Goal: Task Accomplishment & Management: Manage account settings

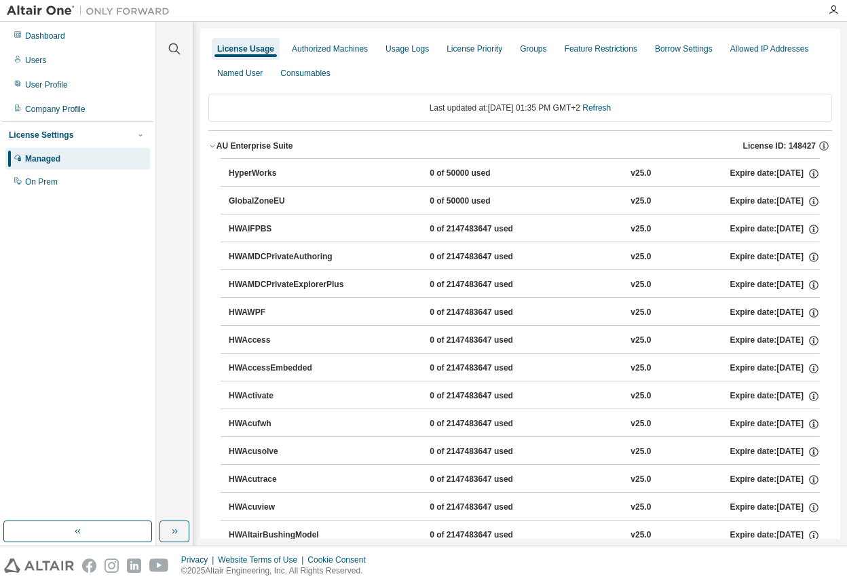
click at [273, 183] on button "HyperWorks 0 of 50000 used v25.0 Expire date: [DATE]" at bounding box center [524, 174] width 591 height 30
click at [251, 173] on div "HyperWorks" at bounding box center [290, 174] width 122 height 12
click at [217, 150] on div "AU Enterprise Suite" at bounding box center [254, 145] width 77 height 11
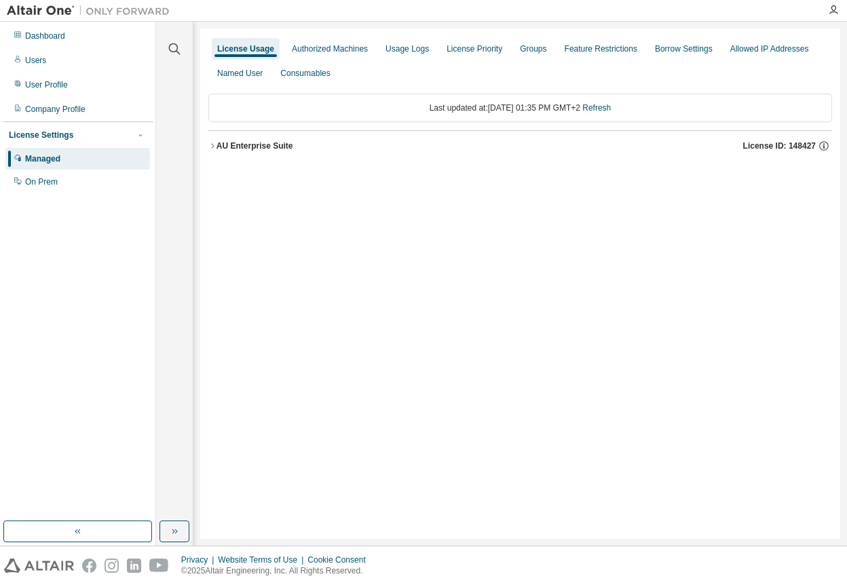
click at [219, 147] on div "AU Enterprise Suite" at bounding box center [254, 145] width 77 height 11
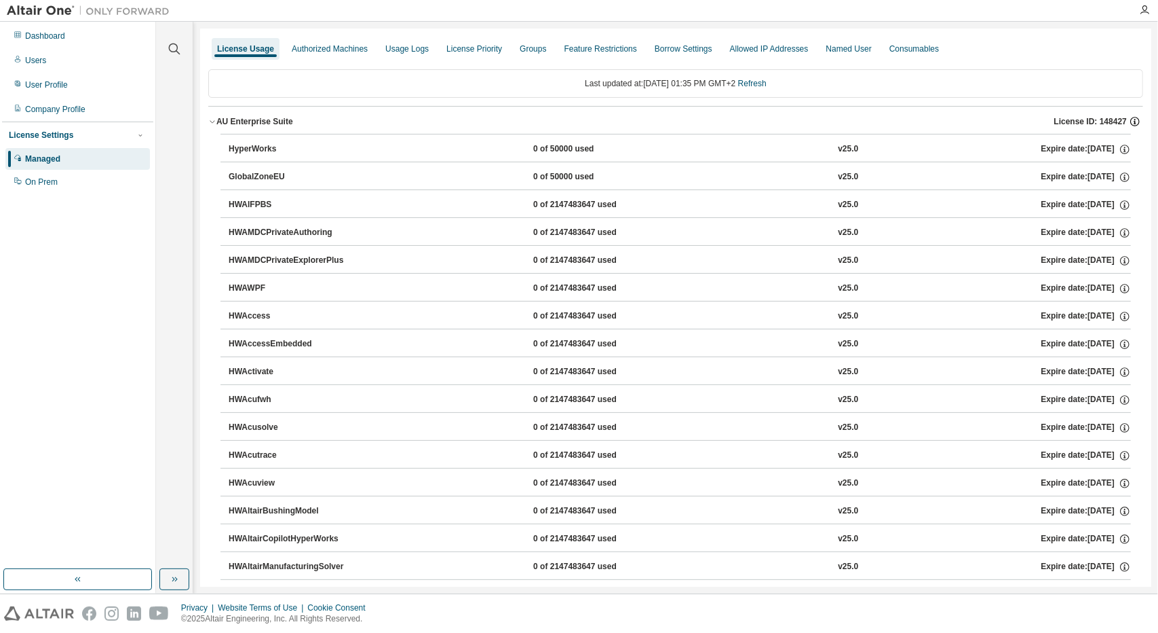
click at [846, 121] on icon "button" at bounding box center [1135, 121] width 12 height 12
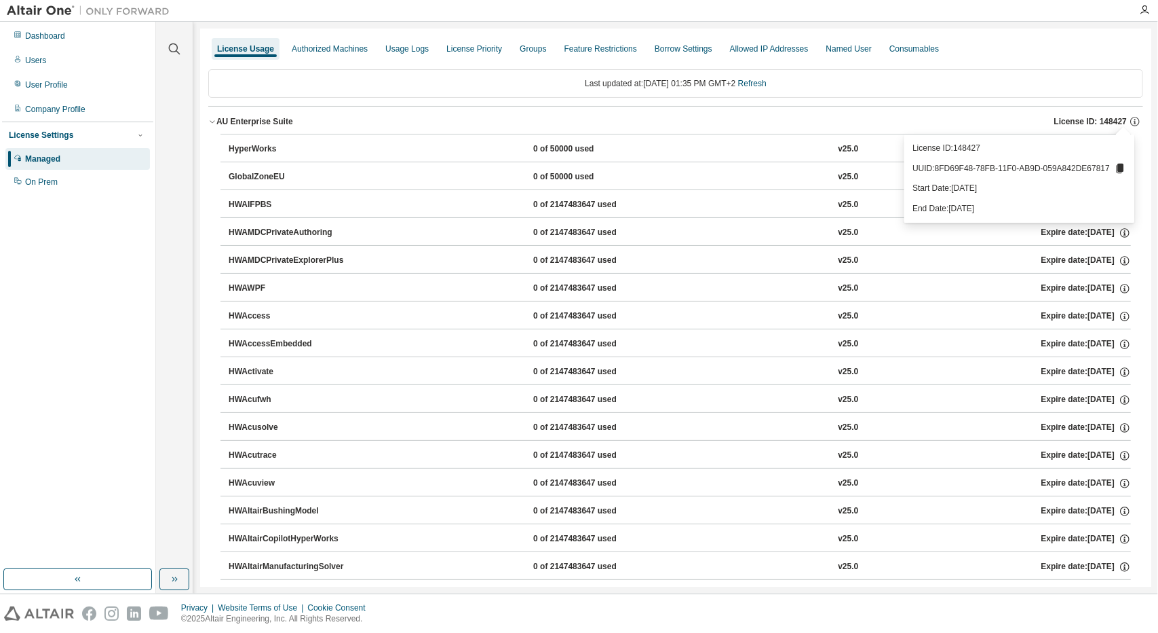
click at [846, 171] on icon at bounding box center [1120, 168] width 12 height 12
drag, startPoint x: 1042, startPoint y: 168, endPoint x: 943, endPoint y: 170, distance: 99.8
click at [846, 170] on p "UUID: 8FD69F48-78FB-11F0-AB9D-059A842DE67817" at bounding box center [1020, 168] width 214 height 12
copy p "8FD69F48-78FB-11F0-AB9D"
click at [846, 198] on div "License ID: 148427 UUID: 8FD69F48-78FB-11F0-AB9D-059A842DE67817 Start Date: [DA…" at bounding box center [1020, 178] width 230 height 88
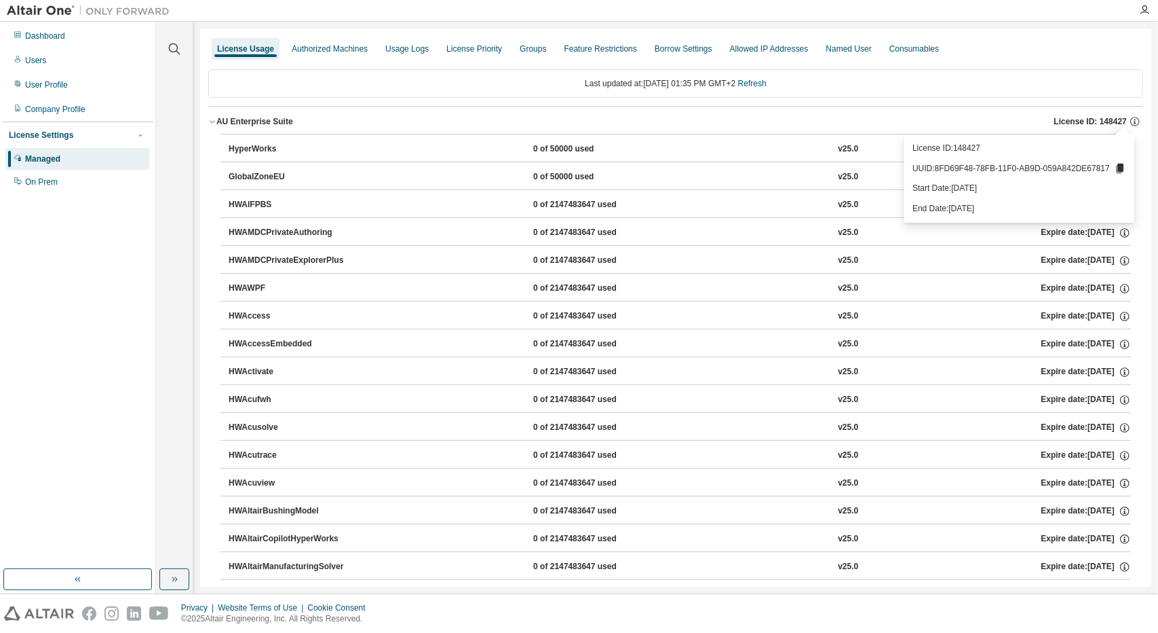
click at [846, 112] on button "AU Enterprise Suite License ID: 148427" at bounding box center [675, 122] width 935 height 30
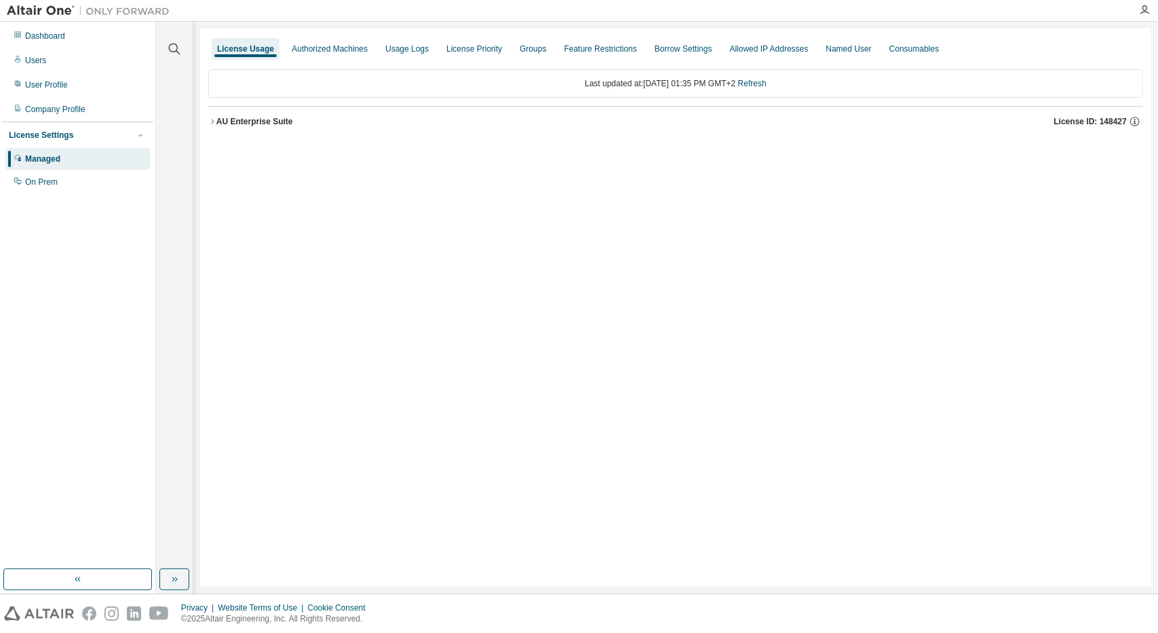
click at [846, 117] on span "License ID: 148427" at bounding box center [1091, 121] width 73 height 11
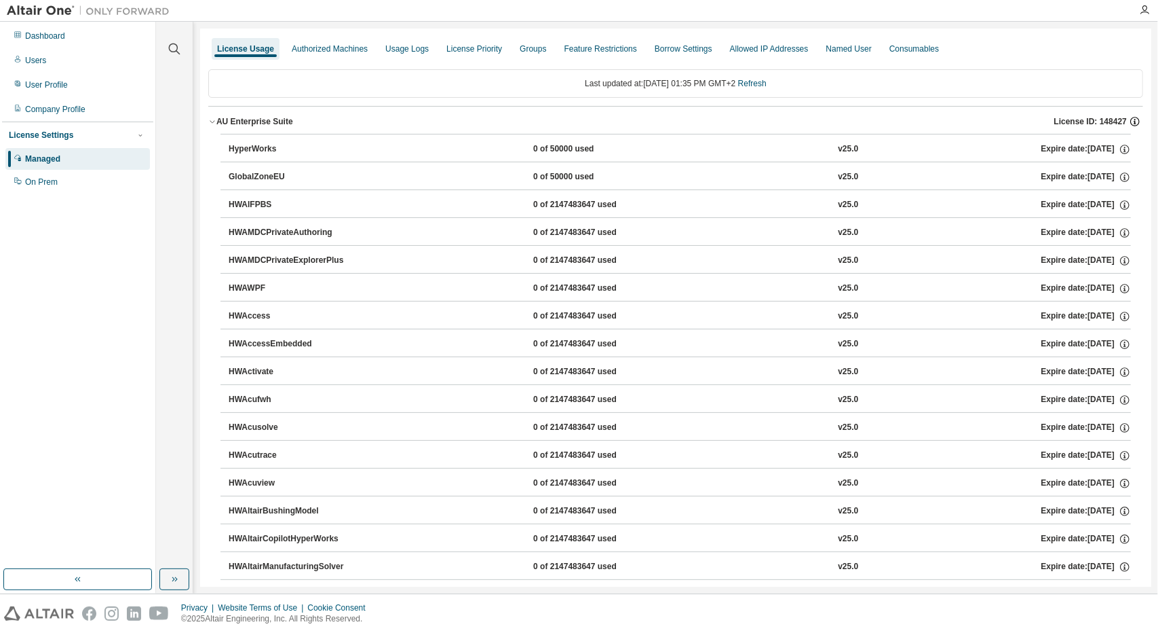
click at [846, 119] on icon "button" at bounding box center [1135, 121] width 12 height 12
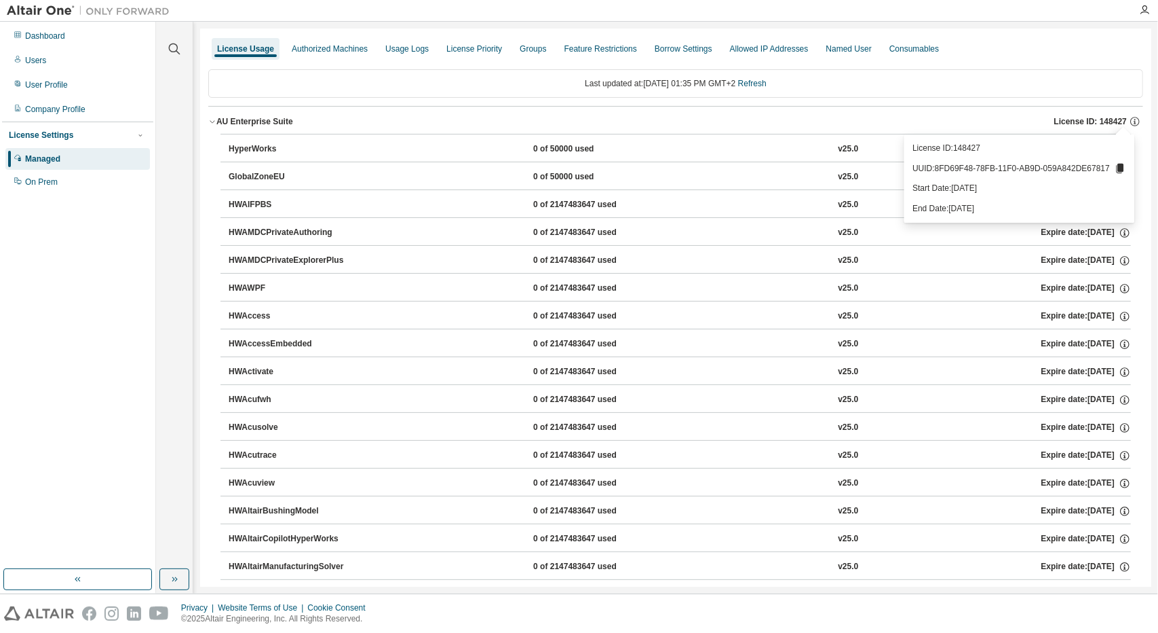
click at [846, 166] on icon at bounding box center [1120, 169] width 7 height 10
click at [846, 168] on icon at bounding box center [1120, 168] width 12 height 12
click at [846, 86] on div "Last updated at: [DATE] 01:35 PM GMT+2 Refresh" at bounding box center [675, 83] width 935 height 29
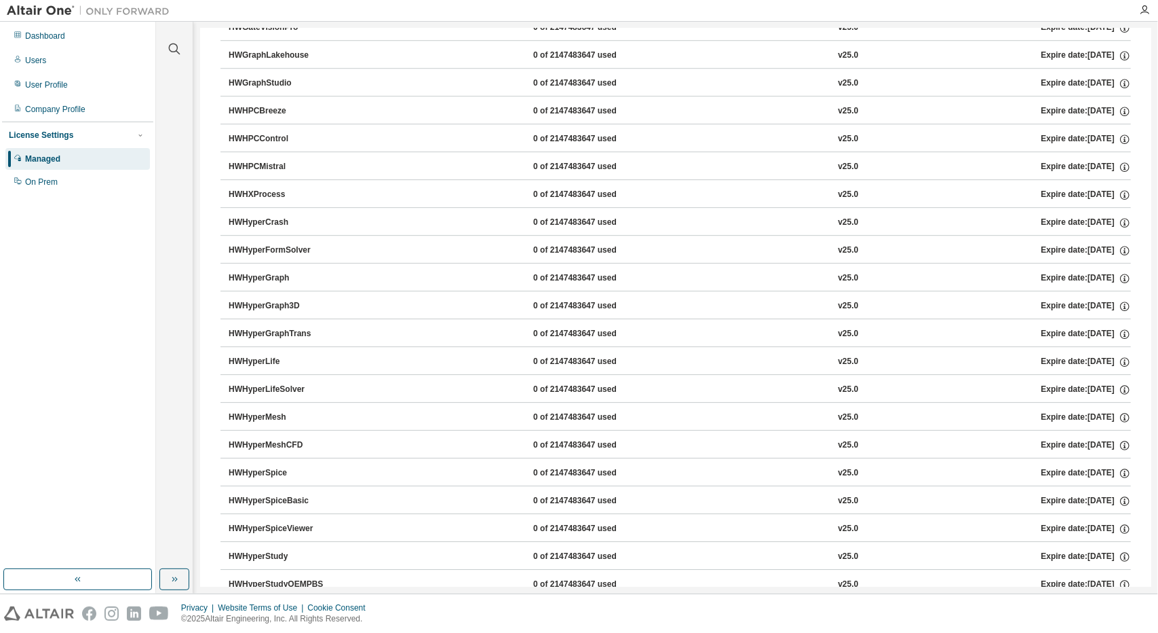
scroll to position [8596, 0]
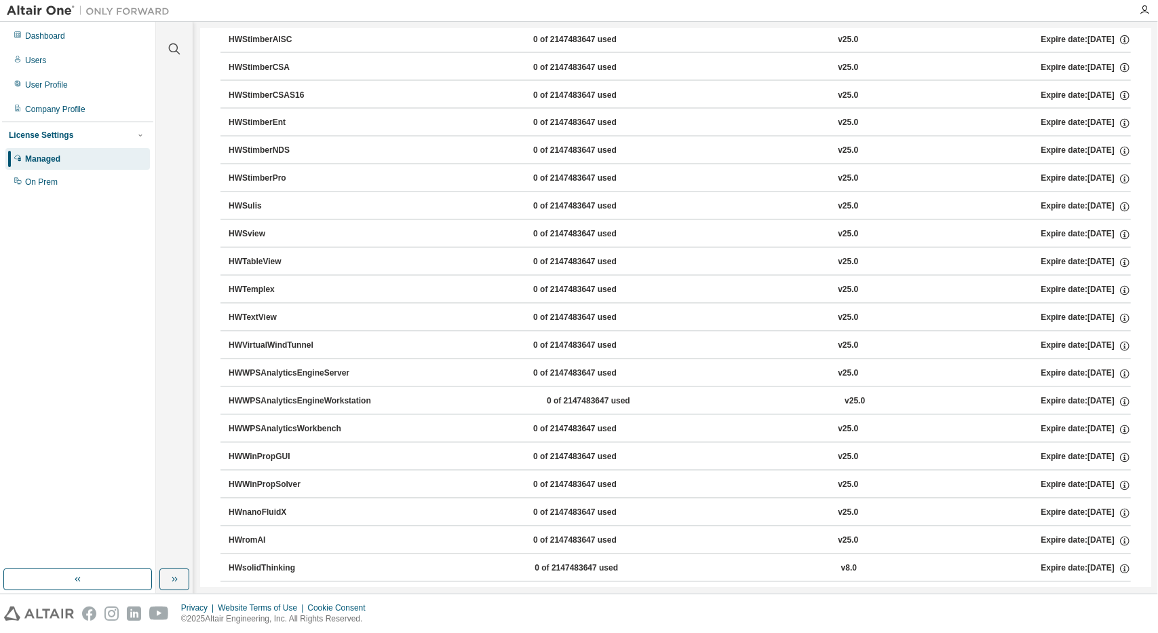
drag, startPoint x: 206, startPoint y: 132, endPoint x: 962, endPoint y: 568, distance: 872.6
copy div
click at [692, 303] on button "HWTextView 0 of 2147483647 used v25.0 Expire date: [DATE]" at bounding box center [680, 318] width 903 height 30
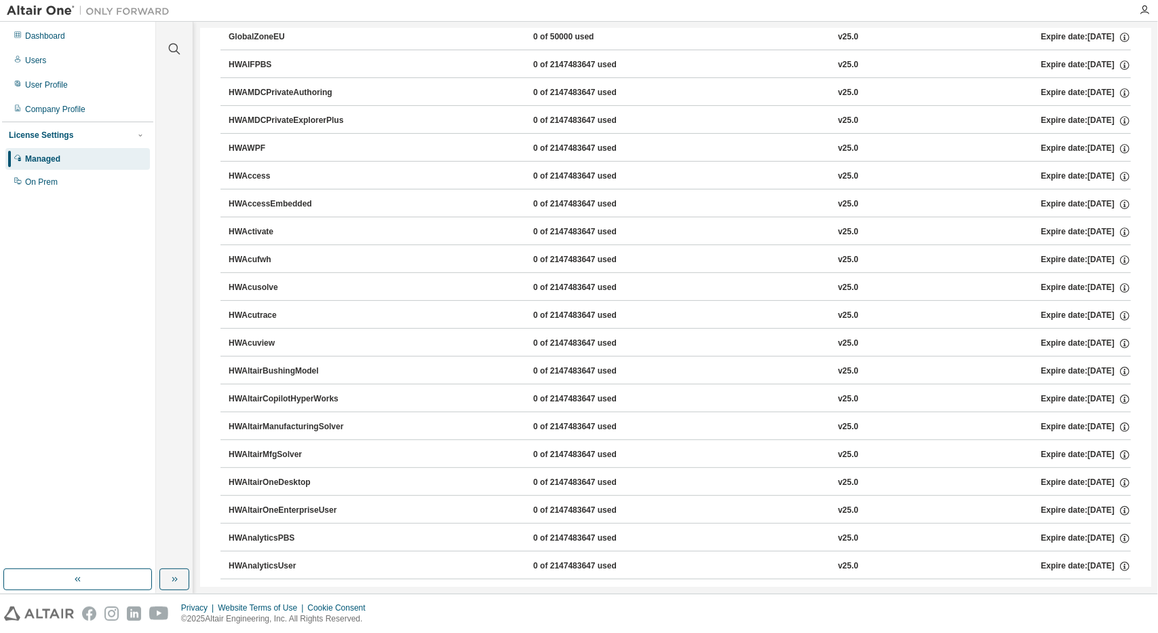
scroll to position [0, 0]
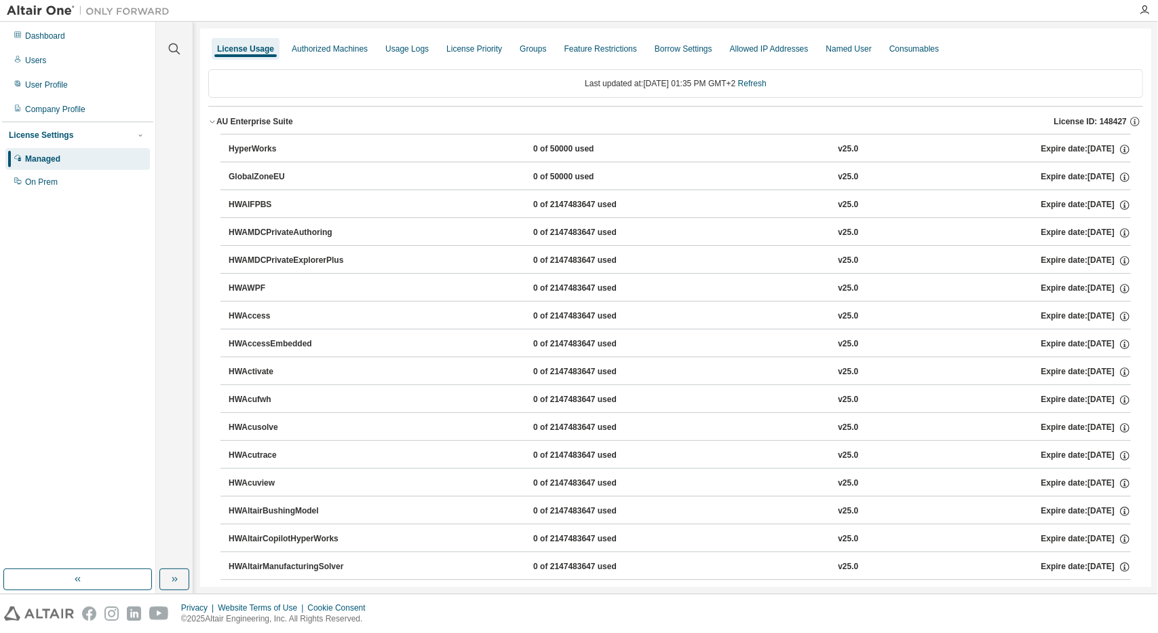
click at [228, 121] on div "AU Enterprise Suite" at bounding box center [254, 121] width 77 height 11
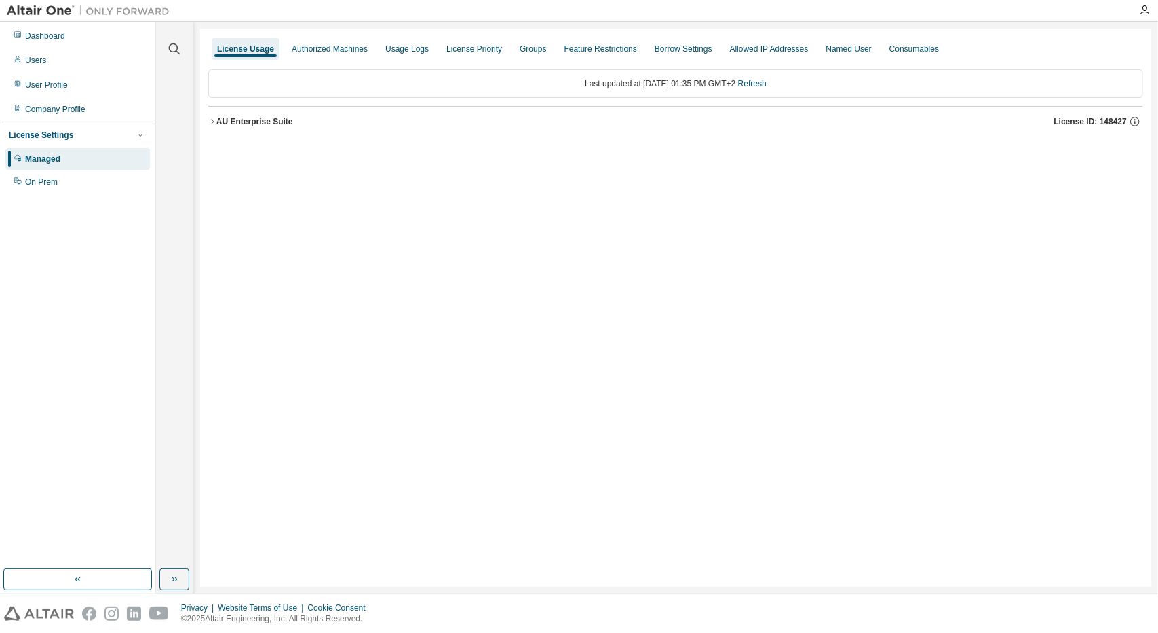
click at [362, 107] on button "AU Enterprise Suite License ID: 148427" at bounding box center [675, 122] width 935 height 30
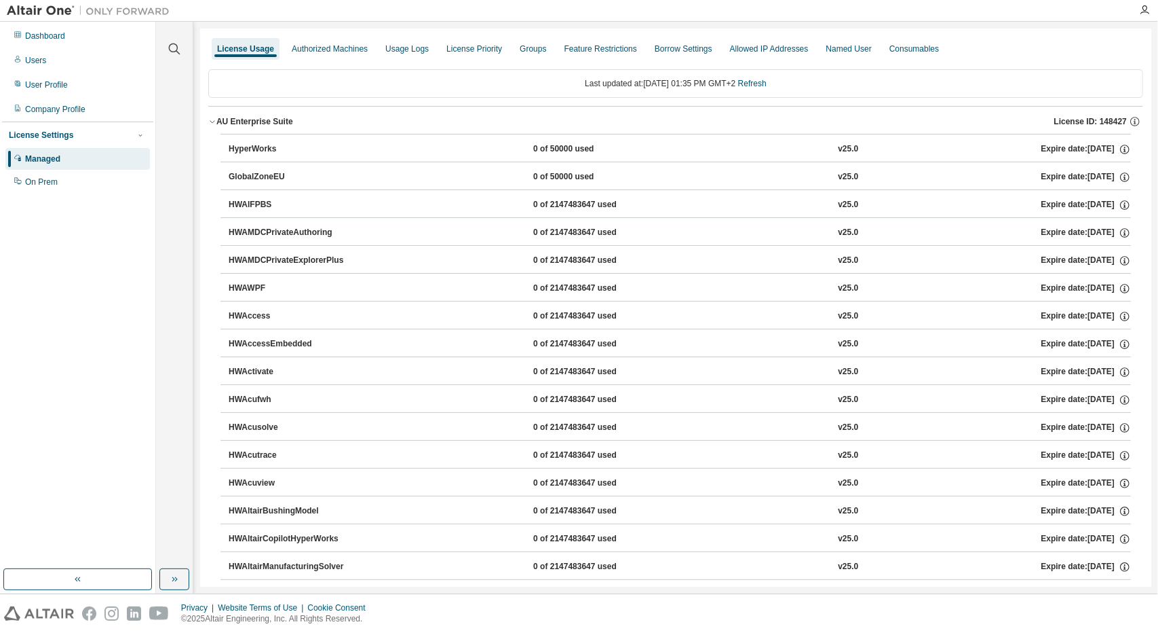
click at [331, 124] on div "AU Enterprise Suite License ID: 148427" at bounding box center [679, 121] width 927 height 12
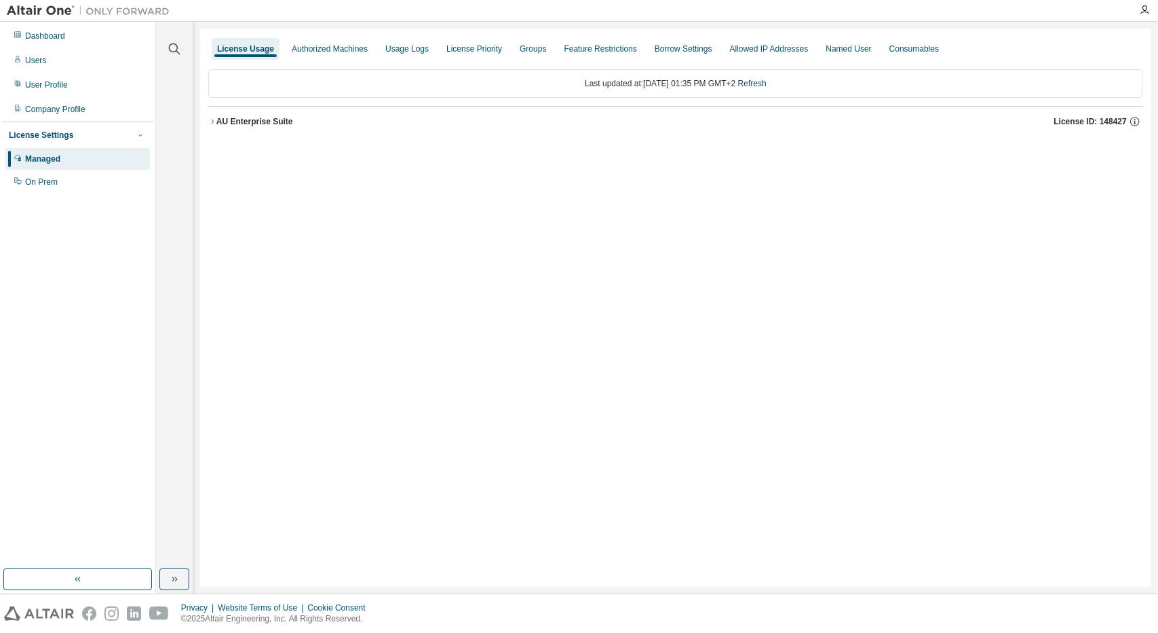
click at [282, 149] on div "License Usage Authorized Machines Usage Logs License Priority Groups Feature Re…" at bounding box center [675, 308] width 951 height 558
click at [265, 117] on div "AU Enterprise Suite" at bounding box center [254, 121] width 77 height 11
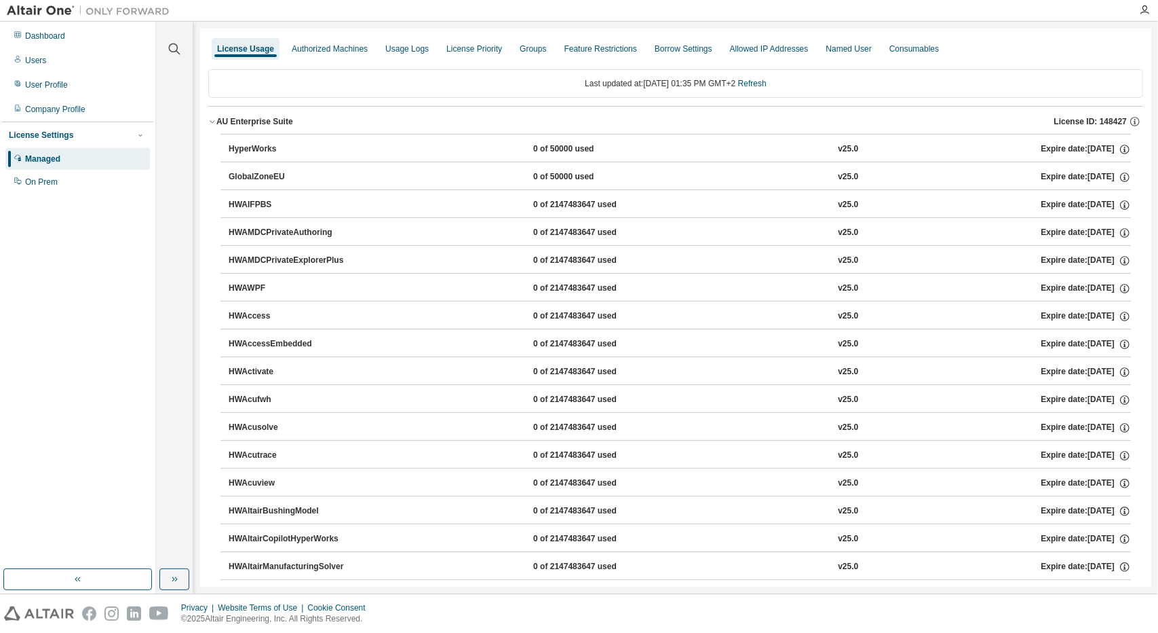
click at [318, 147] on div "HyperWorks" at bounding box center [290, 149] width 122 height 12
click at [546, 146] on div "0 of 50000 used" at bounding box center [594, 149] width 122 height 12
click at [846, 140] on button "HyperWorks 0 of 50000 used v25.0 Expire date: [DATE]" at bounding box center [680, 149] width 903 height 30
click at [846, 147] on icon "button" at bounding box center [1125, 149] width 12 height 12
click at [789, 164] on button "GlobalZoneEU 0 of 50000 used v25.0 Expire date: [DATE]" at bounding box center [680, 177] width 903 height 30
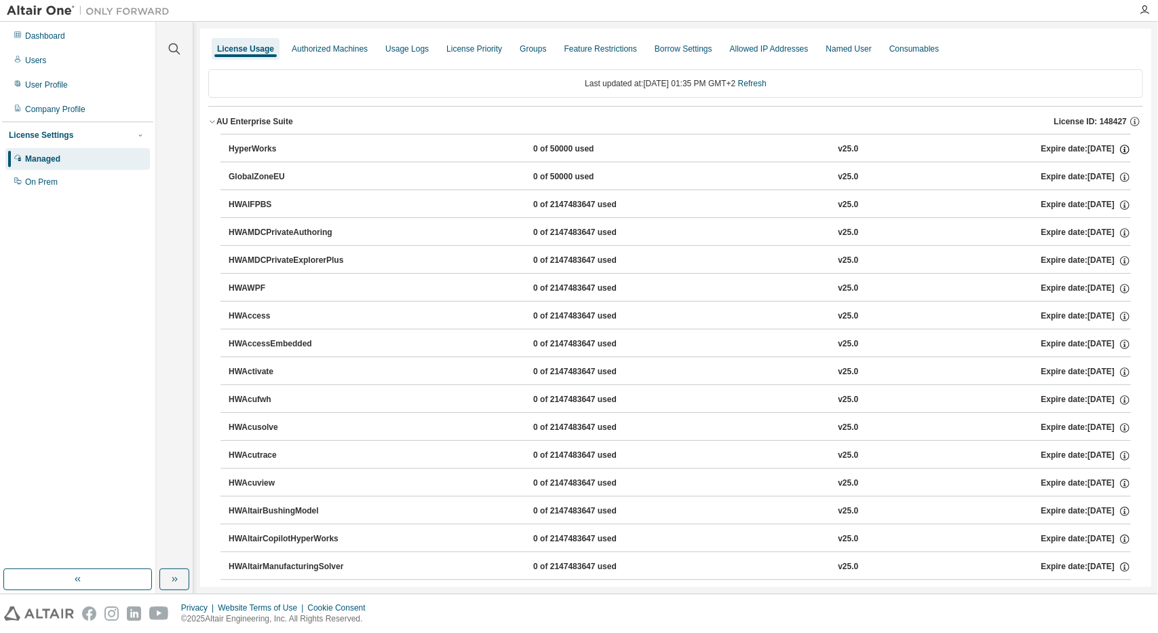
click at [846, 149] on icon "button" at bounding box center [1125, 149] width 12 height 12
click at [846, 149] on icon "button" at bounding box center [1125, 150] width 10 height 10
click at [846, 122] on icon "button" at bounding box center [1136, 122] width 10 height 10
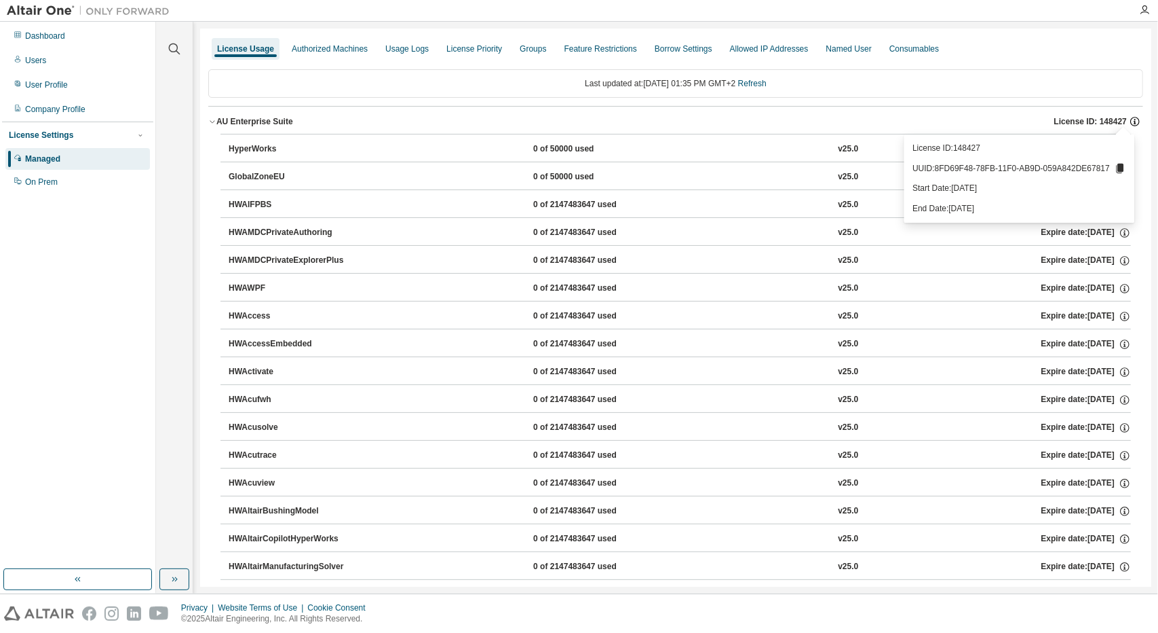
click at [846, 122] on icon "button" at bounding box center [1136, 122] width 10 height 10
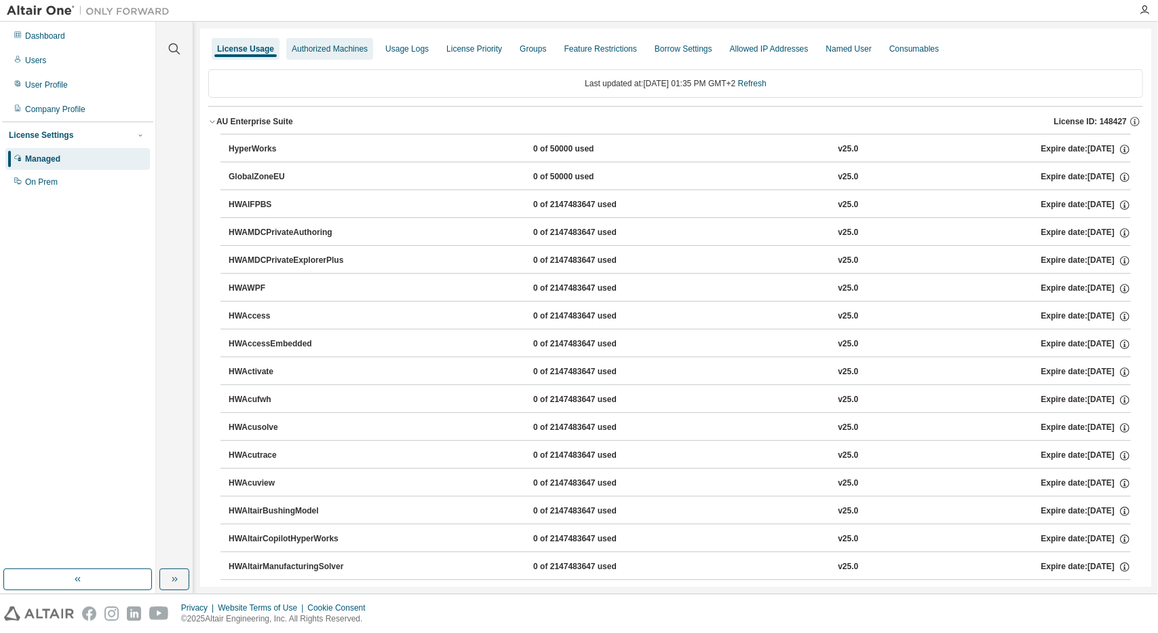
click at [341, 57] on div "Authorized Machines" at bounding box center [329, 49] width 87 height 22
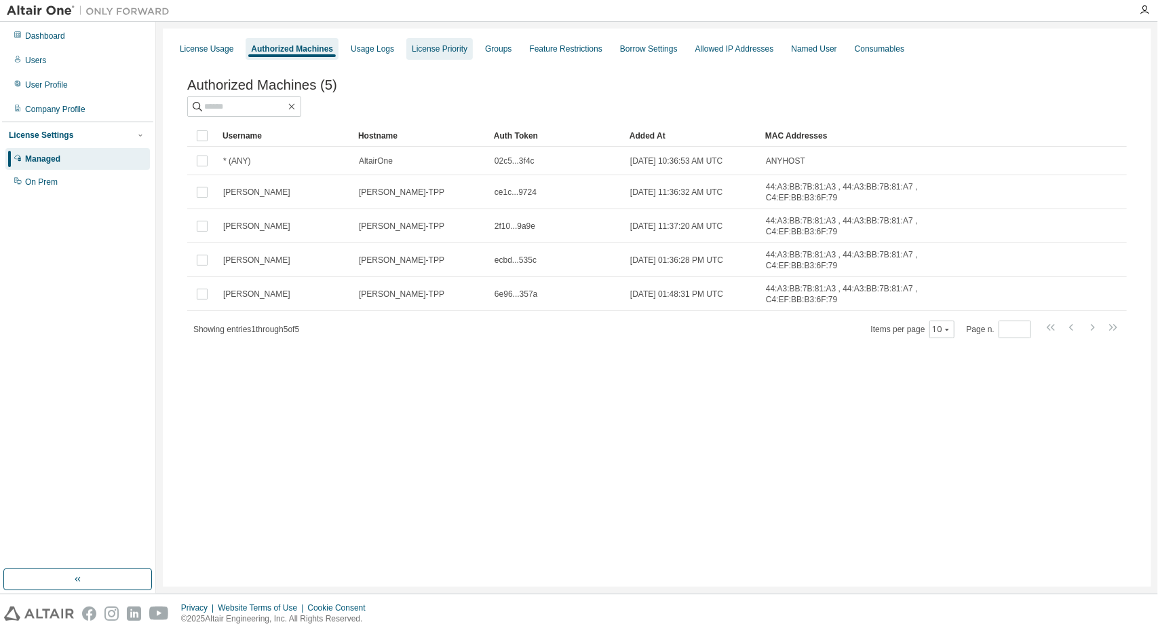
click at [412, 45] on div "License Priority" at bounding box center [440, 48] width 56 height 11
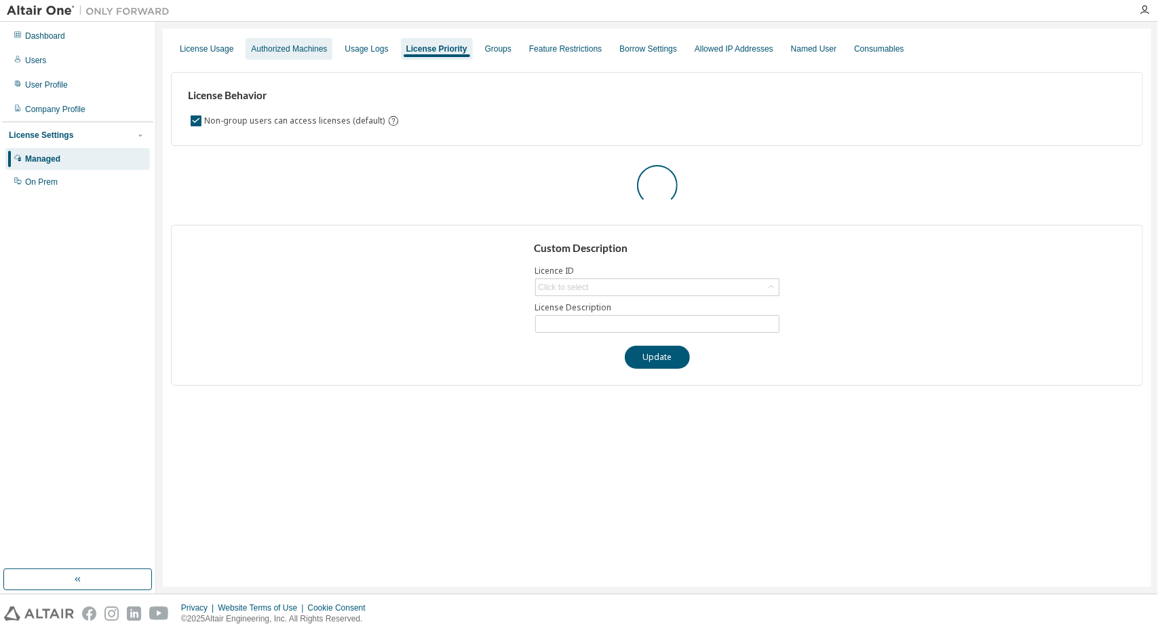
click at [303, 48] on div "Authorized Machines" at bounding box center [289, 48] width 76 height 11
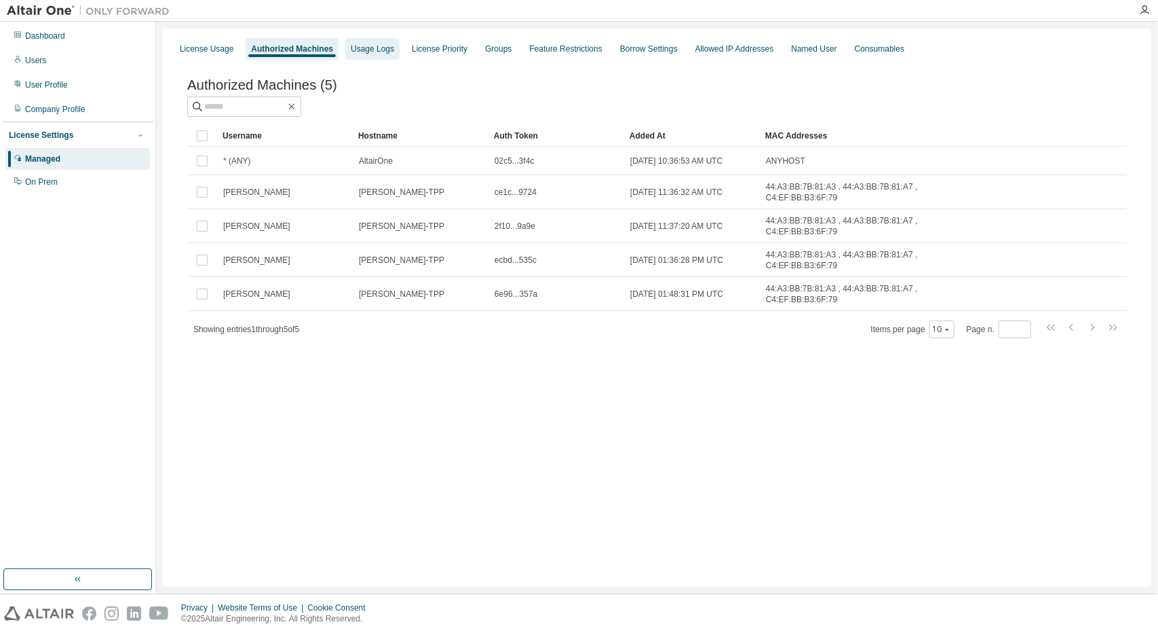
click at [351, 46] on div "Usage Logs" at bounding box center [372, 48] width 43 height 11
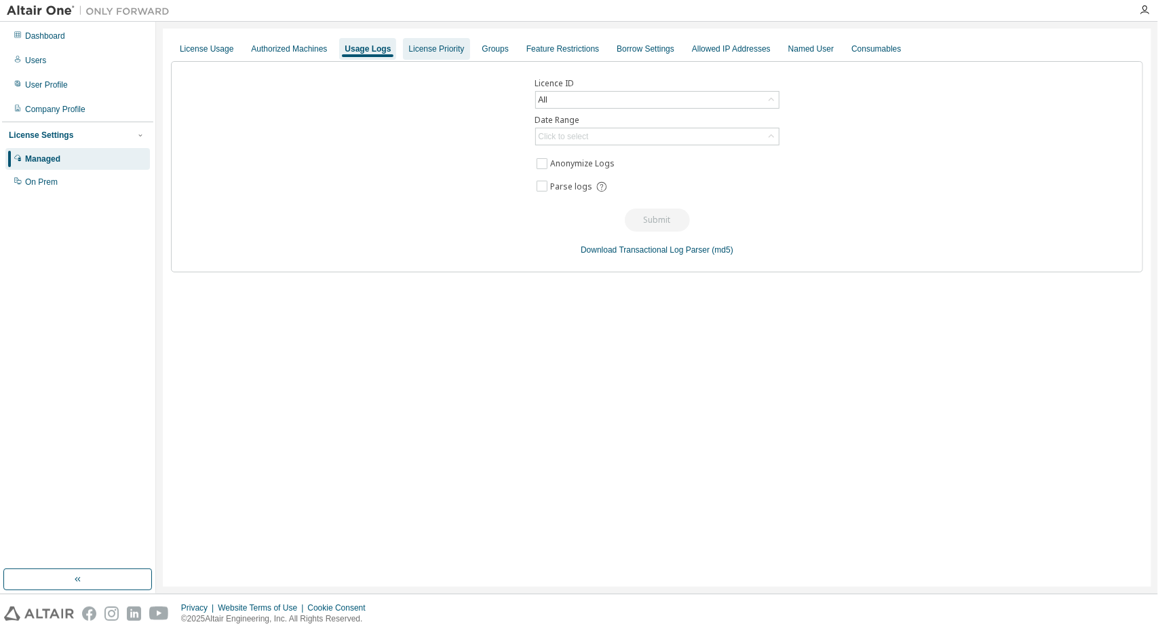
click at [432, 53] on div "License Priority" at bounding box center [437, 48] width 56 height 11
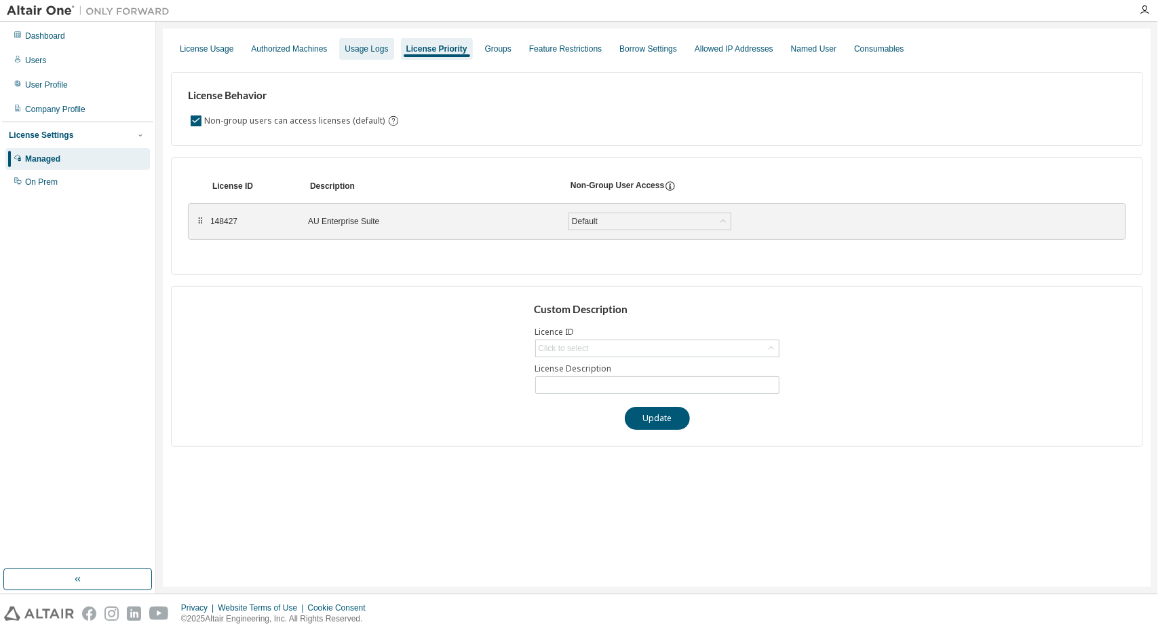
click at [369, 52] on div "Usage Logs" at bounding box center [366, 48] width 43 height 11
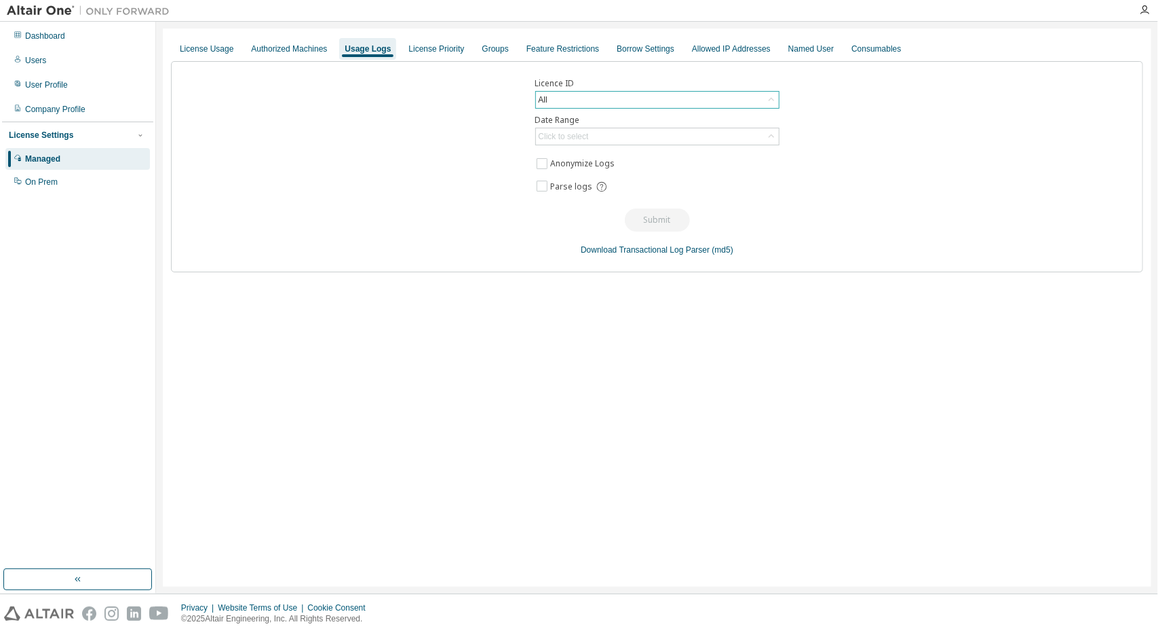
click at [607, 107] on div "All" at bounding box center [657, 100] width 243 height 16
click at [605, 157] on li "148427 - AU Enterprise Suite" at bounding box center [656, 155] width 241 height 18
click at [594, 137] on div "Click to select" at bounding box center [657, 136] width 243 height 16
click at [593, 142] on div "Click to select" at bounding box center [657, 136] width 243 height 16
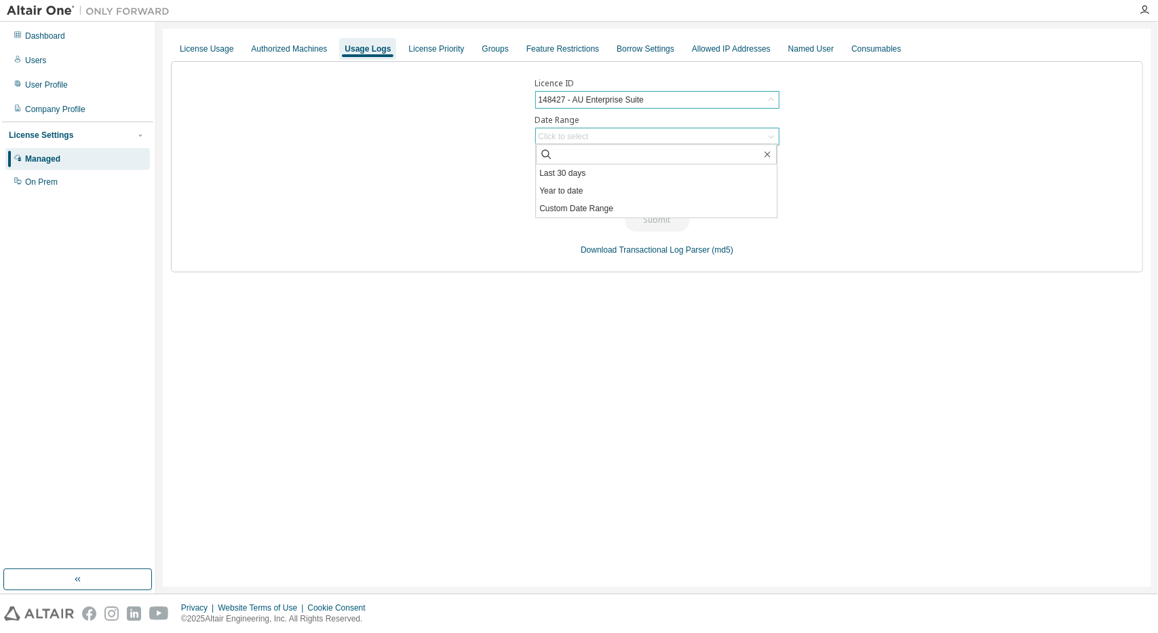
click at [585, 176] on li "Last 30 days" at bounding box center [656, 173] width 241 height 18
click at [662, 213] on button "Submit" at bounding box center [657, 219] width 65 height 23
click at [434, 54] on div "License Priority" at bounding box center [437, 48] width 56 height 11
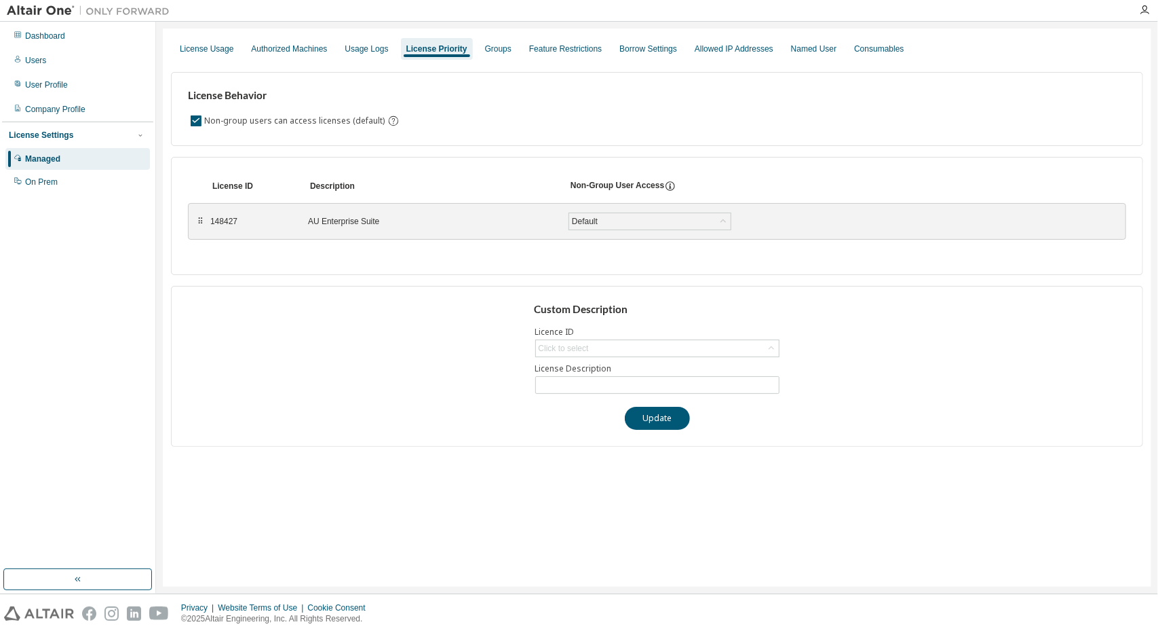
click at [584, 238] on div "⠿ 148427 AU Enterprise Suite Default Save" at bounding box center [657, 221] width 939 height 37
click at [603, 220] on div "Default" at bounding box center [650, 221] width 162 height 16
click at [846, 286] on div "Custom Description Licence ID Click to select License Description Update" at bounding box center [657, 366] width 973 height 161
click at [698, 344] on div "Click to select" at bounding box center [657, 348] width 243 height 16
click at [678, 388] on li "148427 - AU Enterprise Suite" at bounding box center [656, 384] width 241 height 18
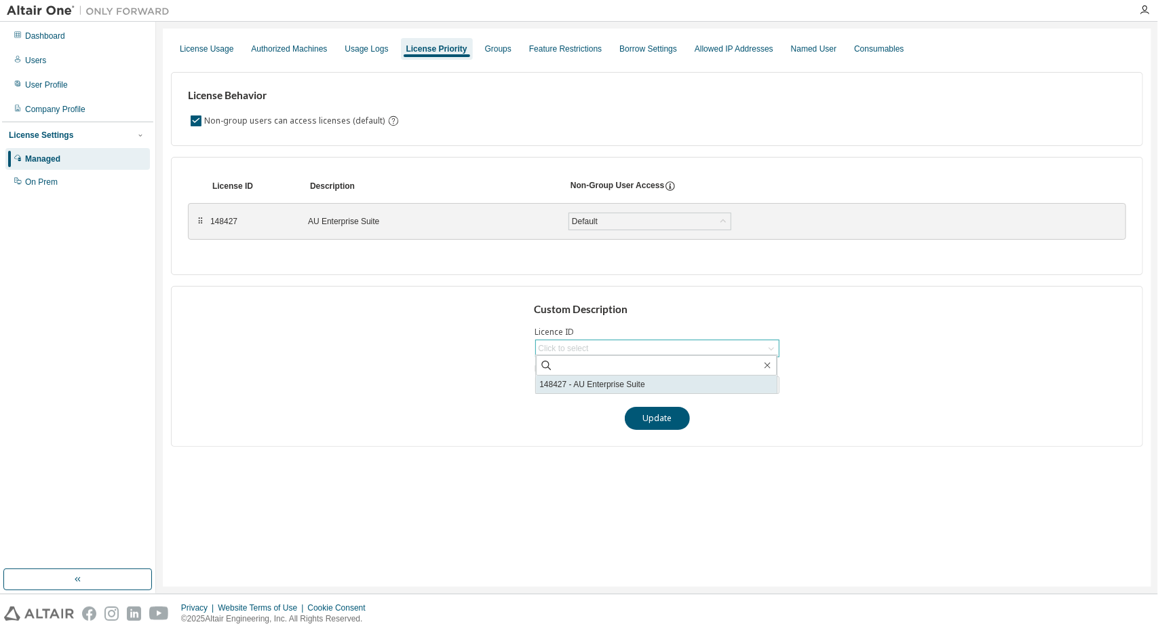
type input "**********"
click at [635, 385] on input "**********" at bounding box center [658, 384] width 238 height 11
click at [846, 447] on div "**********" at bounding box center [657, 308] width 989 height 558
click at [643, 413] on button "Update" at bounding box center [657, 418] width 65 height 23
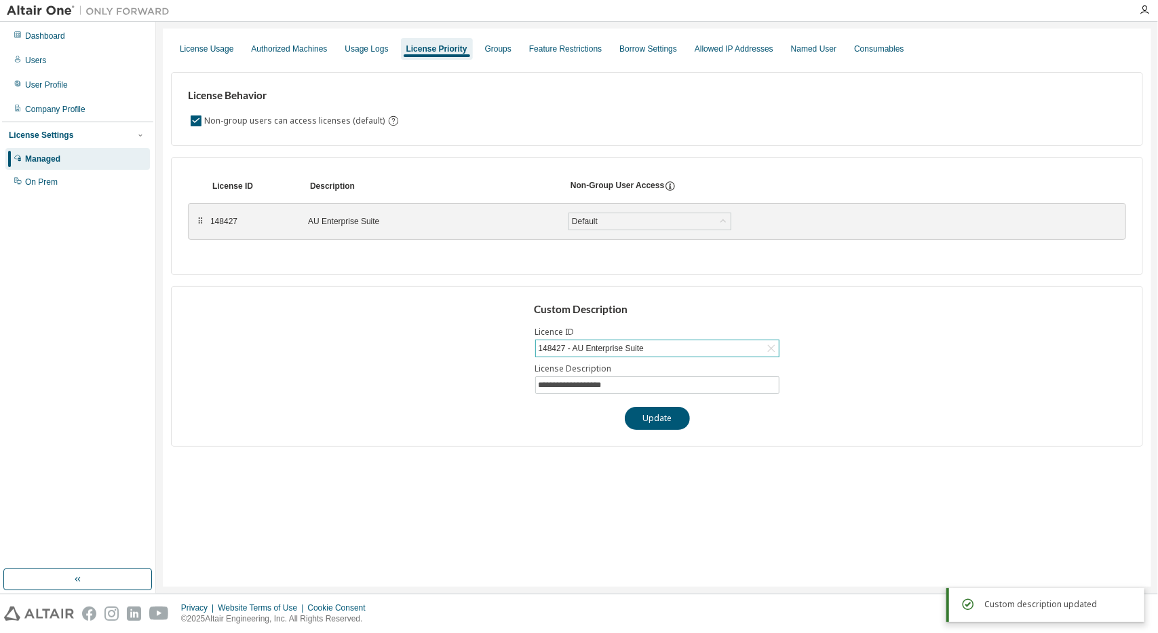
click at [607, 354] on div "148427 - AU Enterprise Suite" at bounding box center [657, 348] width 243 height 16
click at [614, 308] on h3 "Custom Description" at bounding box center [657, 310] width 246 height 14
click at [615, 209] on div "148427 AU Enterprise Suite Default Save" at bounding box center [511, 221] width 603 height 24
click at [604, 219] on div "Default" at bounding box center [650, 221] width 162 height 16
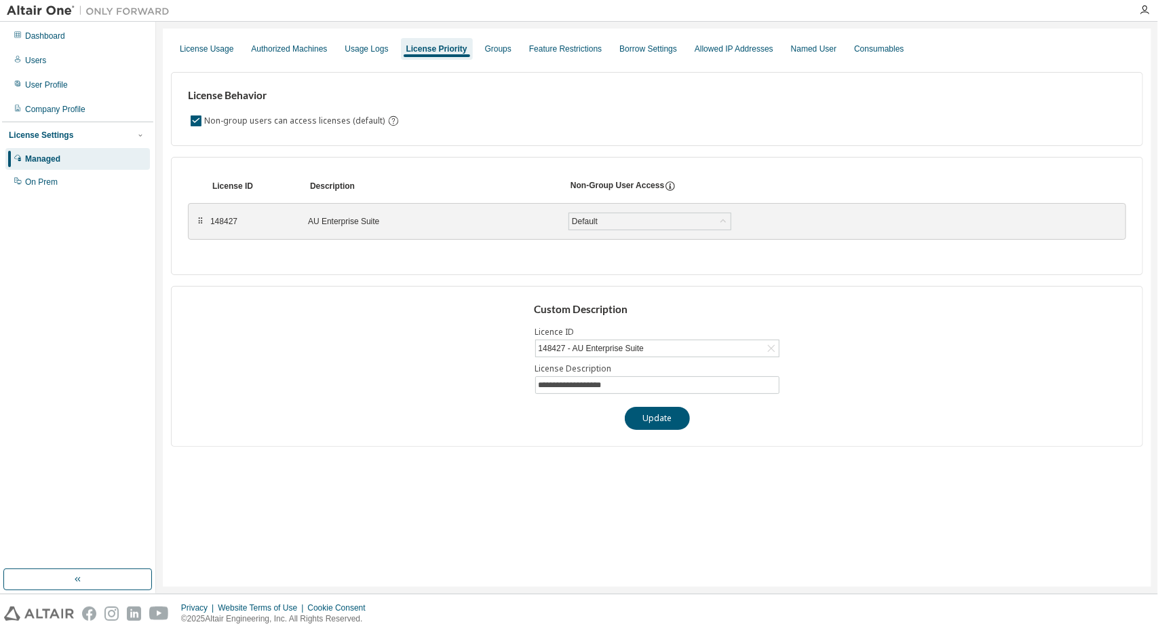
click at [356, 269] on div "License ID Description Non-Group User Access ⠿ 148427 AU Enterprise Suite Defau…" at bounding box center [657, 216] width 973 height 118
click at [506, 54] on div "Groups" at bounding box center [498, 49] width 37 height 22
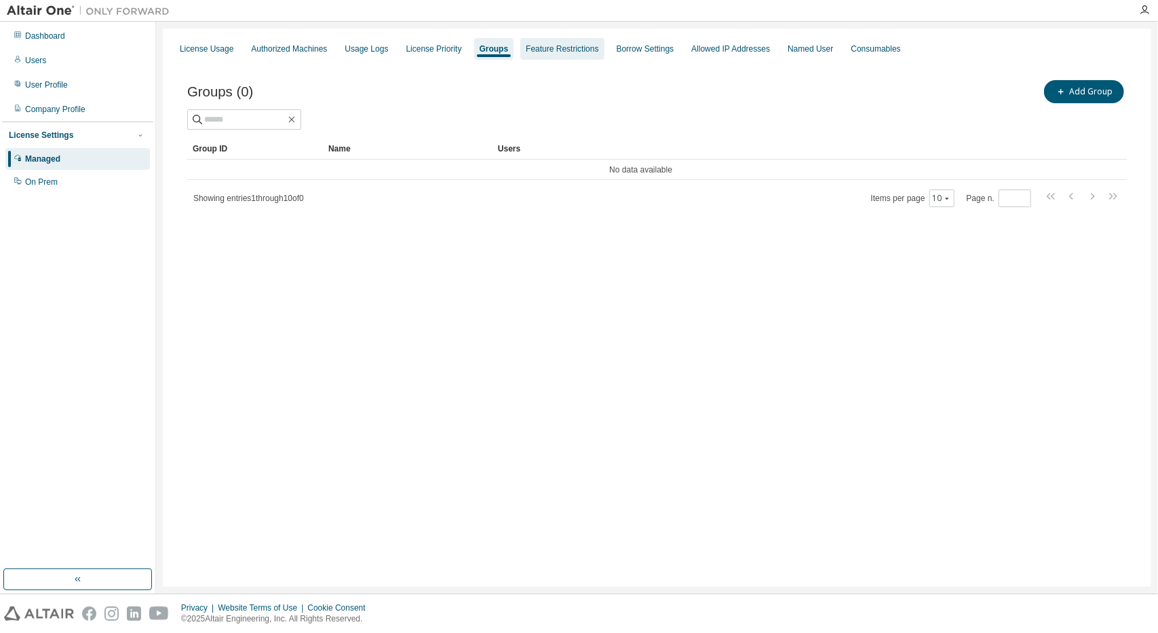
click at [584, 50] on div "Feature Restrictions" at bounding box center [562, 48] width 73 height 11
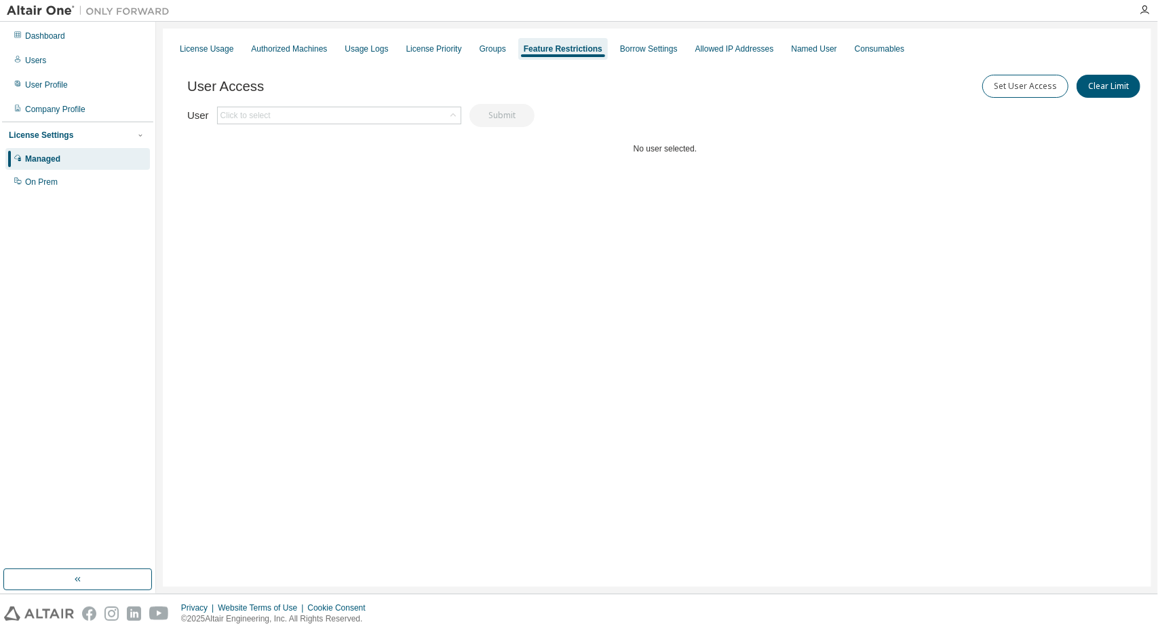
drag, startPoint x: 455, startPoint y: 118, endPoint x: 657, endPoint y: 96, distance: 203.4
click at [461, 119] on div "User Click to select Submit" at bounding box center [360, 115] width 347 height 23
click at [641, 48] on div "Borrow Settings" at bounding box center [649, 48] width 58 height 11
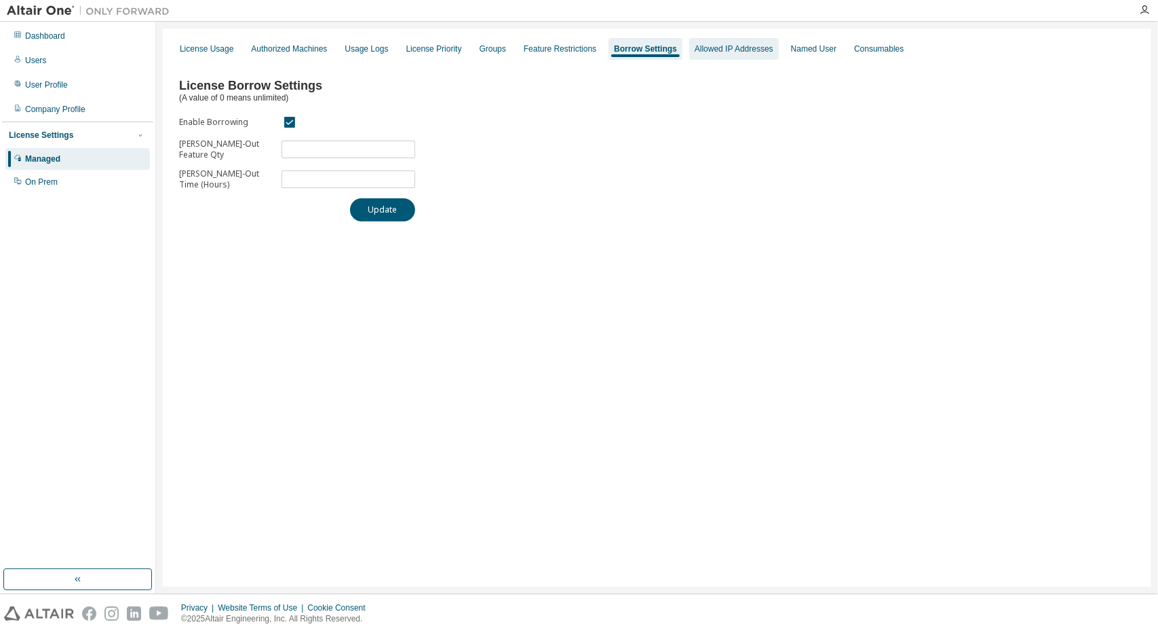
click at [732, 43] on div "Allowed IP Addresses" at bounding box center [734, 48] width 79 height 11
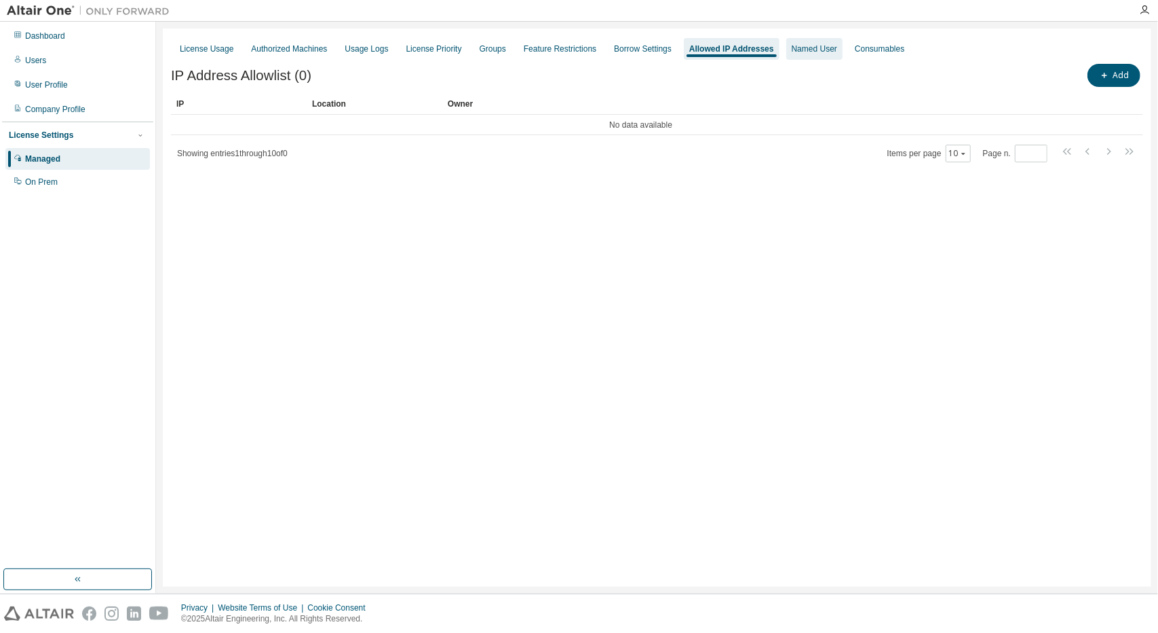
click at [787, 40] on div "Named User" at bounding box center [815, 49] width 56 height 22
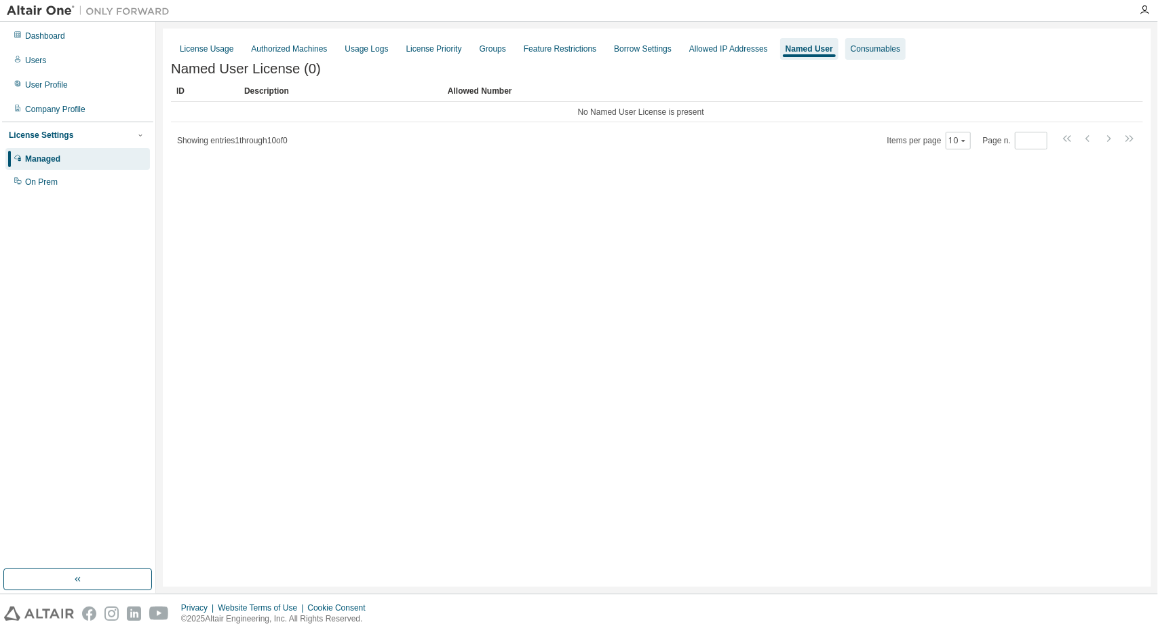
click at [846, 45] on div "Consumables" at bounding box center [876, 48] width 50 height 11
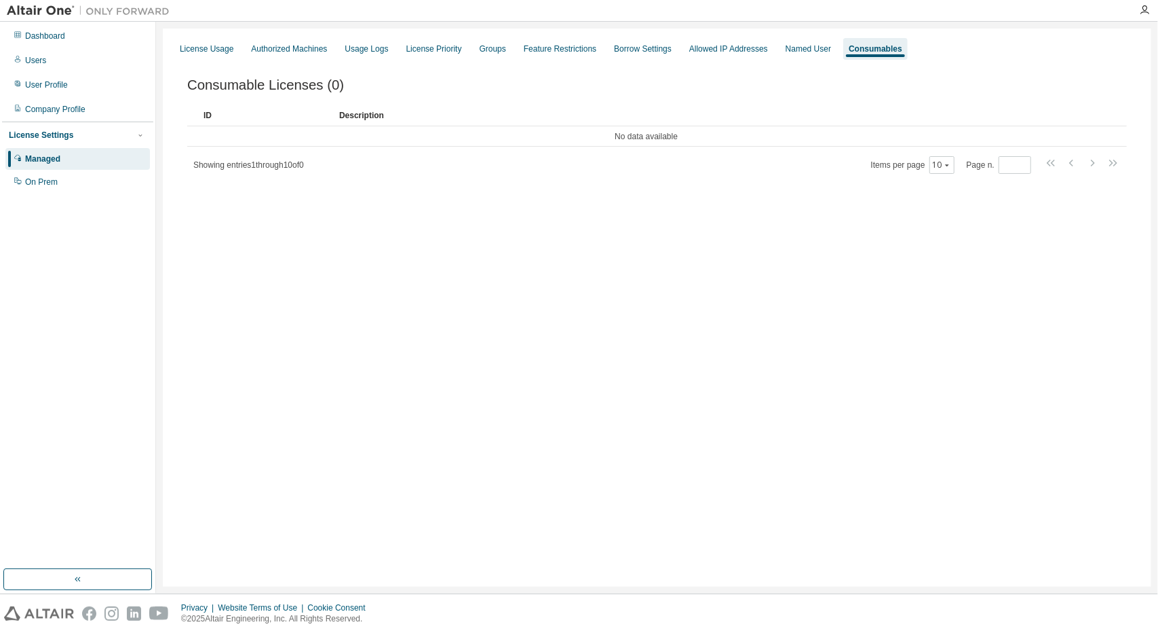
click at [767, 48] on div "License Usage Authorized Machines Usage Logs License Priority Groups Feature Re…" at bounding box center [657, 49] width 973 height 24
click at [730, 52] on div "Allowed IP Addresses" at bounding box center [729, 48] width 79 height 11
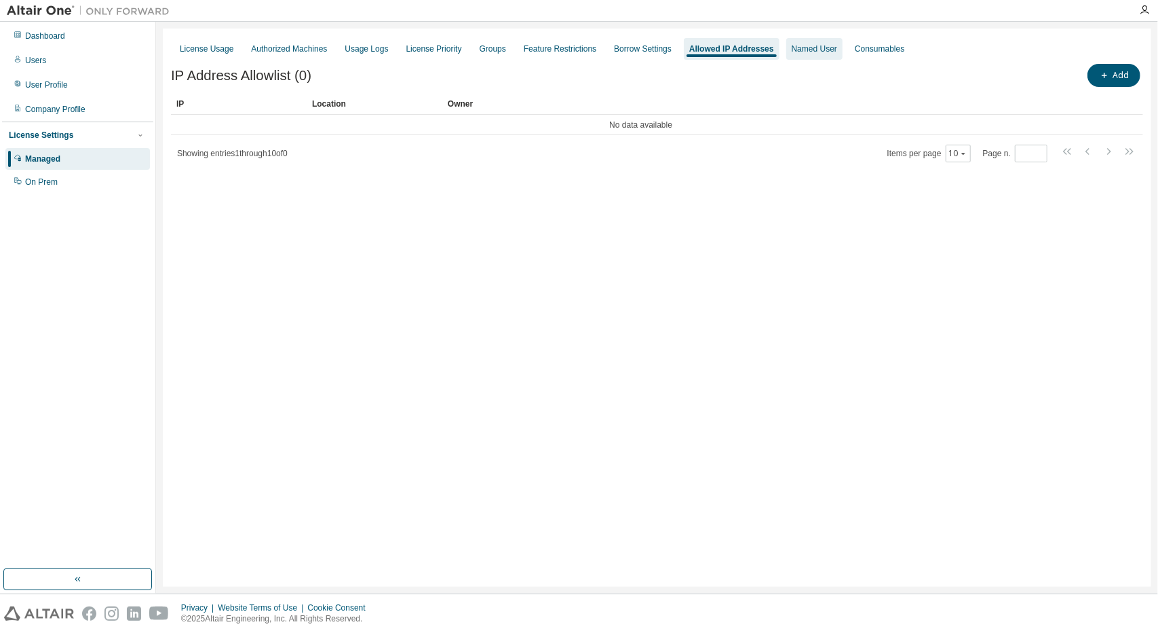
click at [808, 48] on div "Named User" at bounding box center [814, 48] width 45 height 11
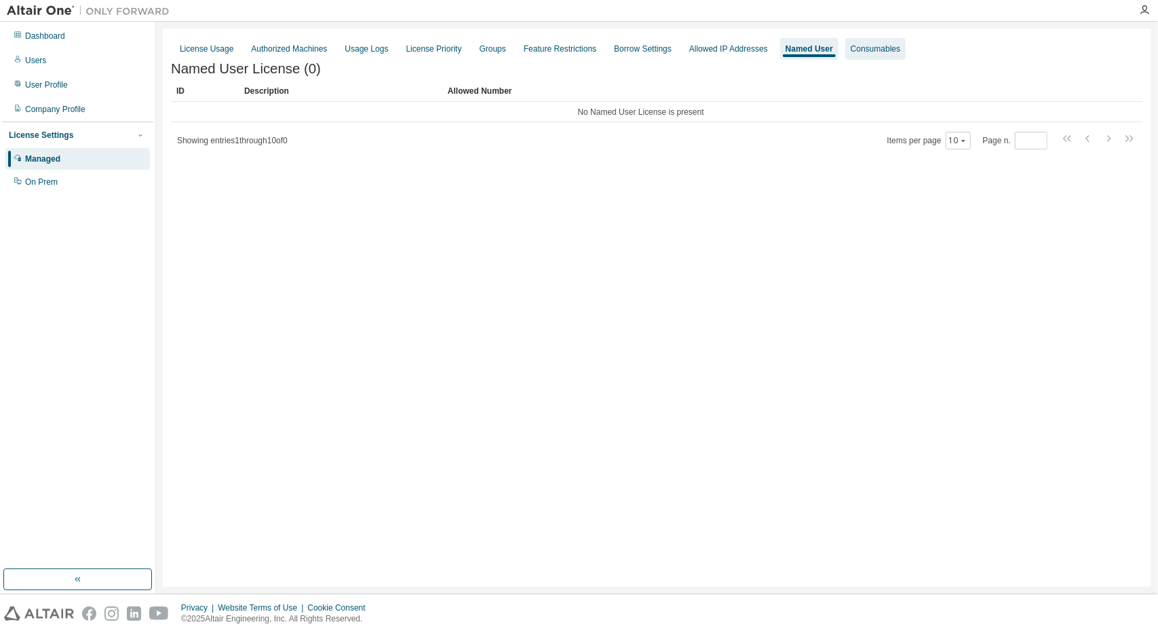
click at [846, 48] on div "Consumables" at bounding box center [876, 48] width 50 height 11
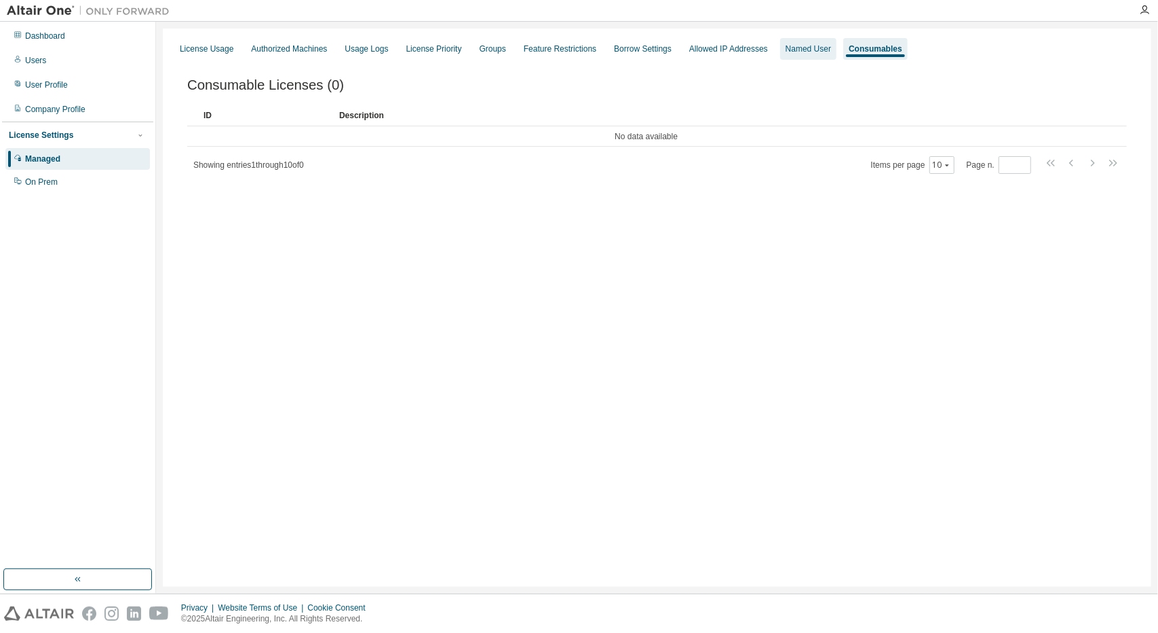
click at [797, 48] on div "Named User" at bounding box center [808, 48] width 45 height 11
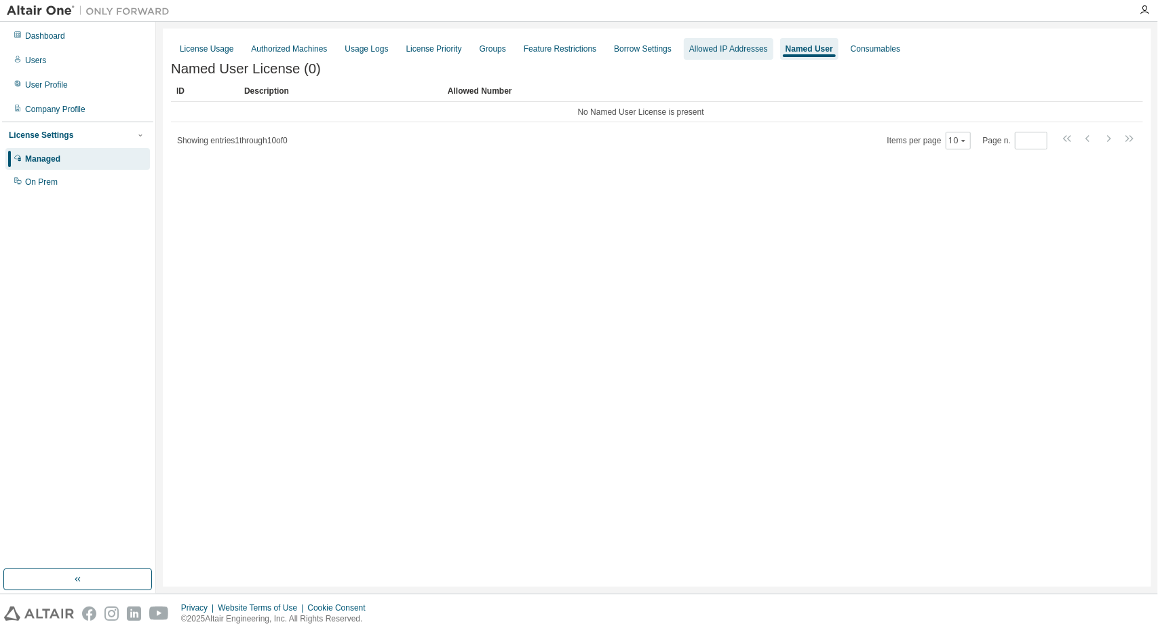
click at [738, 48] on div "Allowed IP Addresses" at bounding box center [729, 48] width 79 height 11
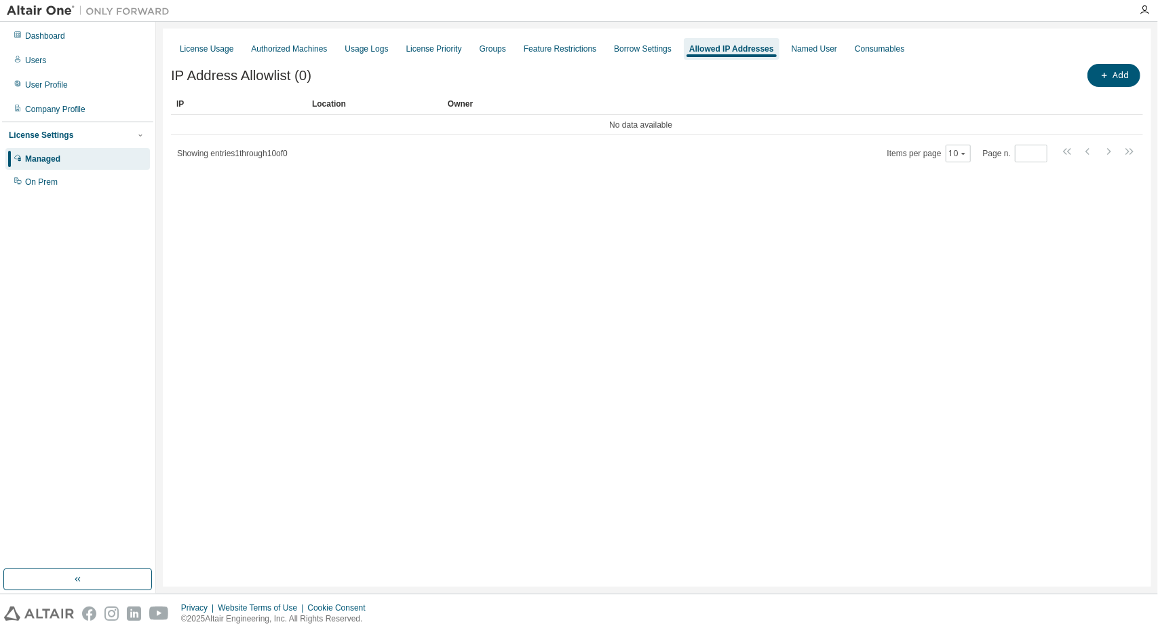
click at [672, 56] on div "License Usage Authorized Machines Usage Logs License Priority Groups Feature Re…" at bounding box center [657, 49] width 973 height 24
click at [635, 54] on div "Borrow Settings" at bounding box center [643, 49] width 69 height 22
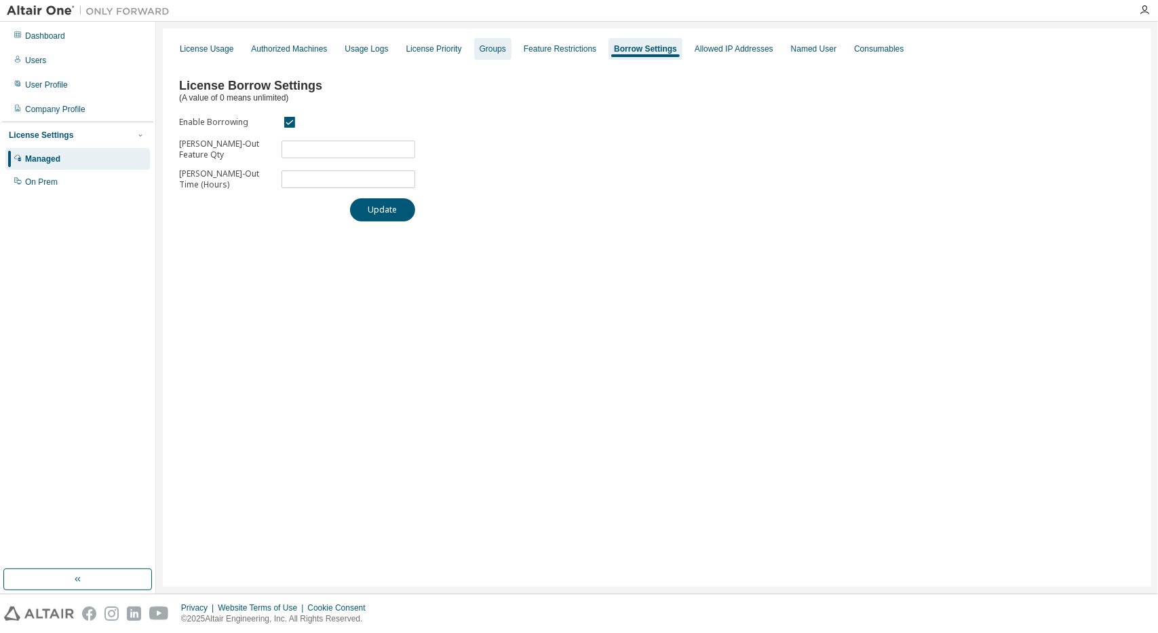
click at [491, 52] on div "Groups" at bounding box center [493, 48] width 26 height 11
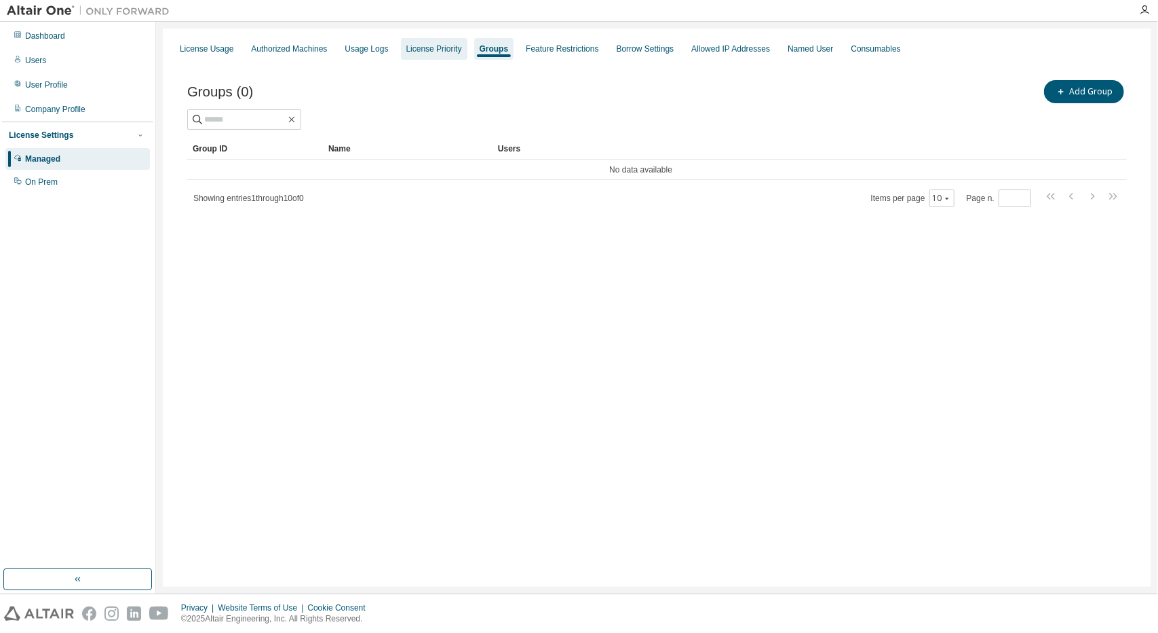
click at [425, 40] on div "License Priority" at bounding box center [434, 49] width 67 height 22
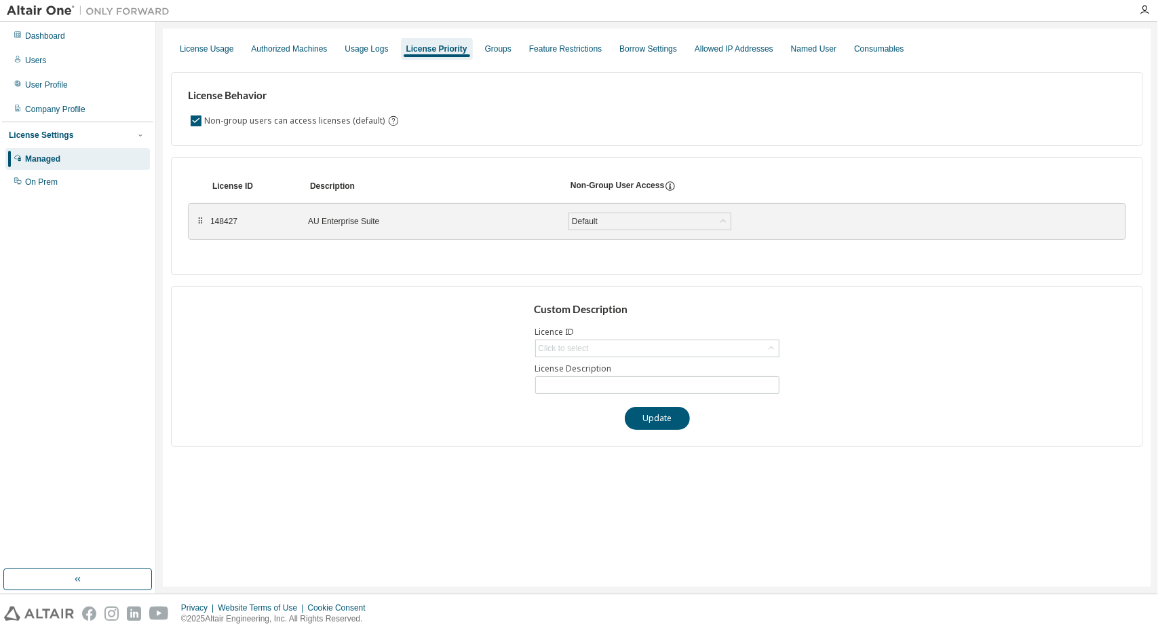
click at [376, 37] on div "License Usage Authorized Machines Usage Logs License Priority Groups Feature Re…" at bounding box center [657, 49] width 973 height 24
click at [366, 44] on div "Usage Logs" at bounding box center [366, 48] width 43 height 11
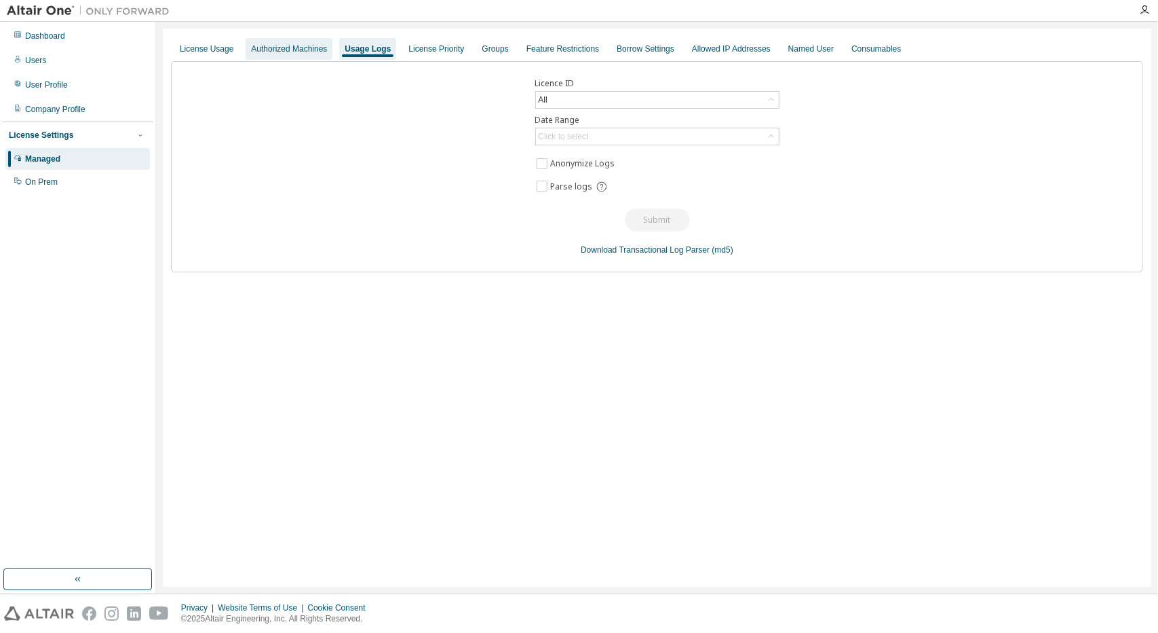
click at [265, 57] on div "Authorized Machines" at bounding box center [289, 49] width 87 height 22
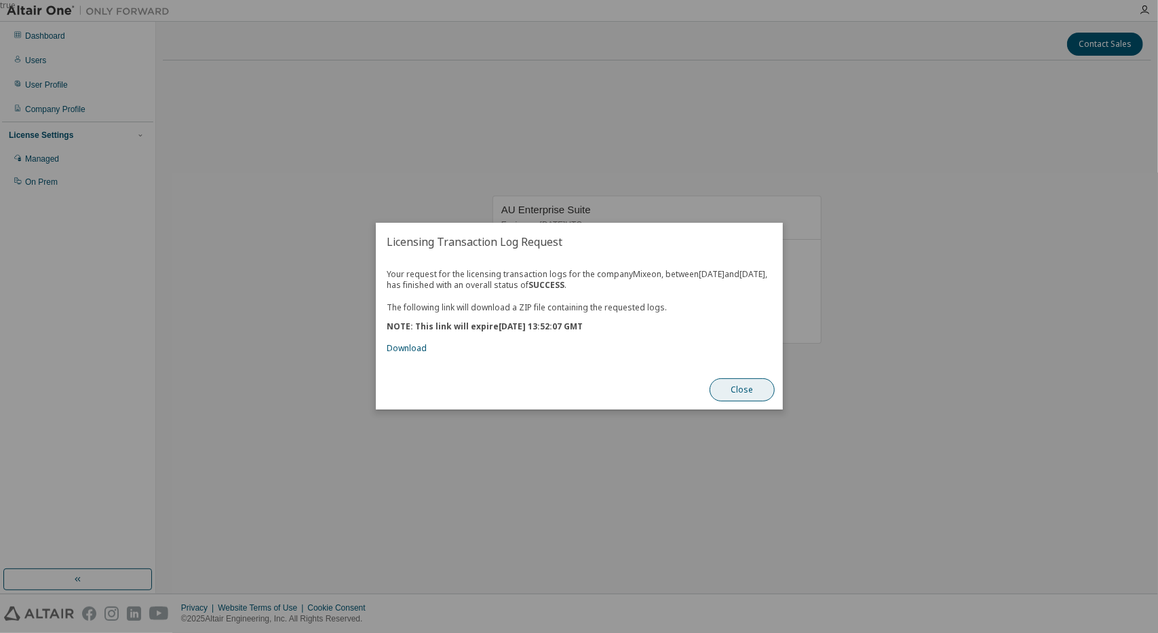
click at [754, 396] on button "Close" at bounding box center [742, 390] width 65 height 23
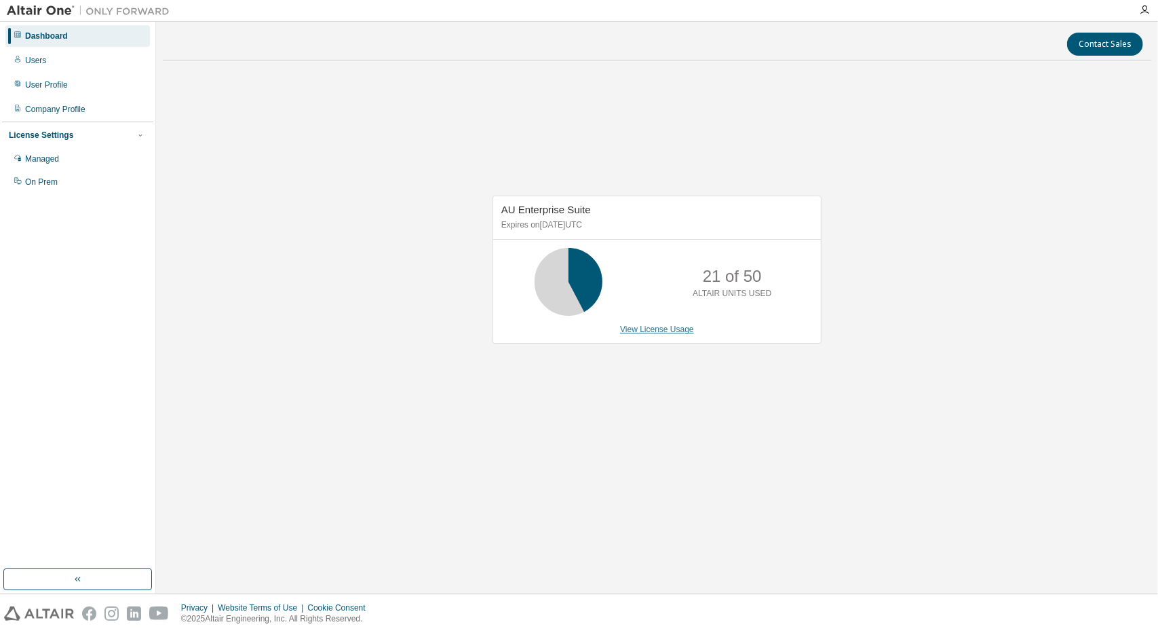
click at [651, 329] on link "View License Usage" at bounding box center [657, 329] width 74 height 10
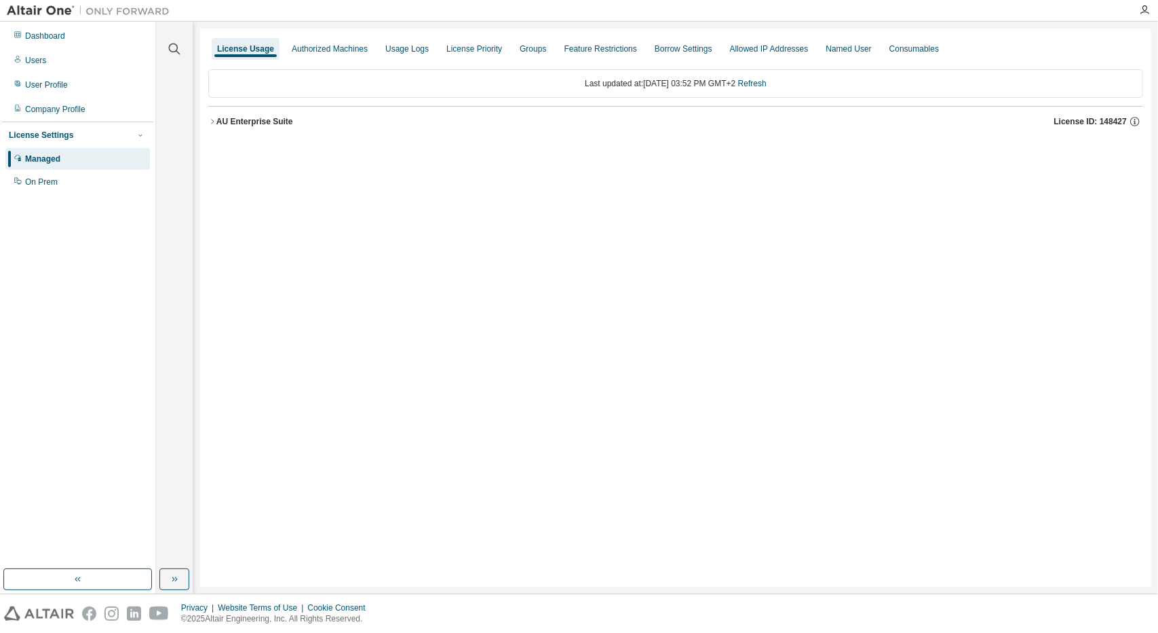
click at [238, 120] on div "AU Enterprise Suite" at bounding box center [254, 121] width 77 height 11
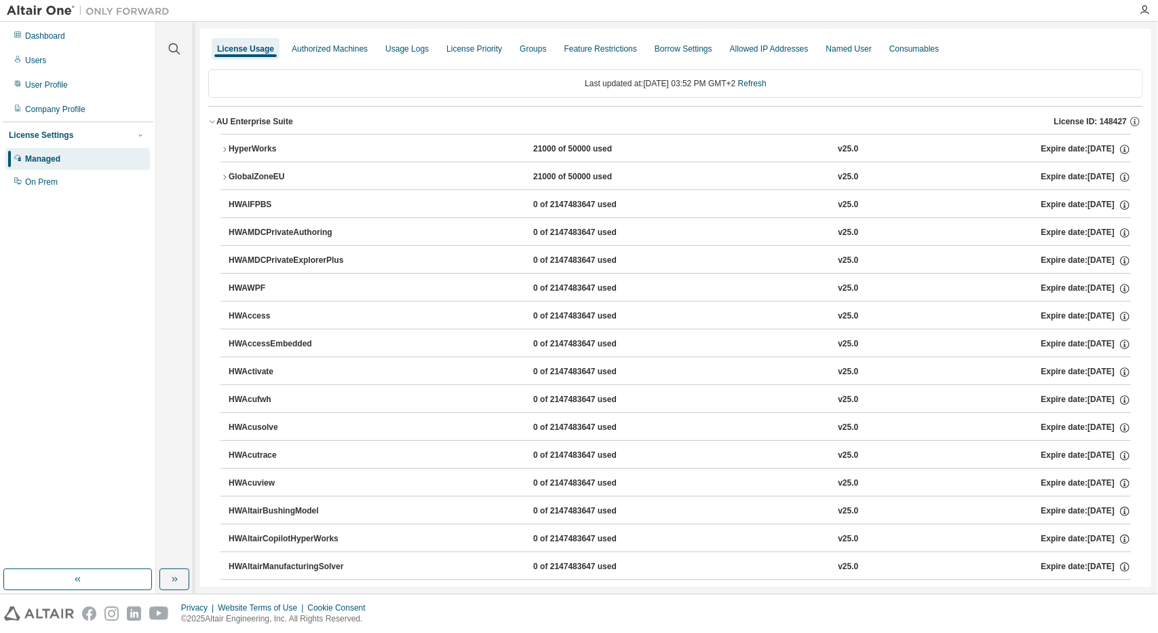
click at [238, 120] on div "AU Enterprise Suite" at bounding box center [254, 121] width 77 height 11
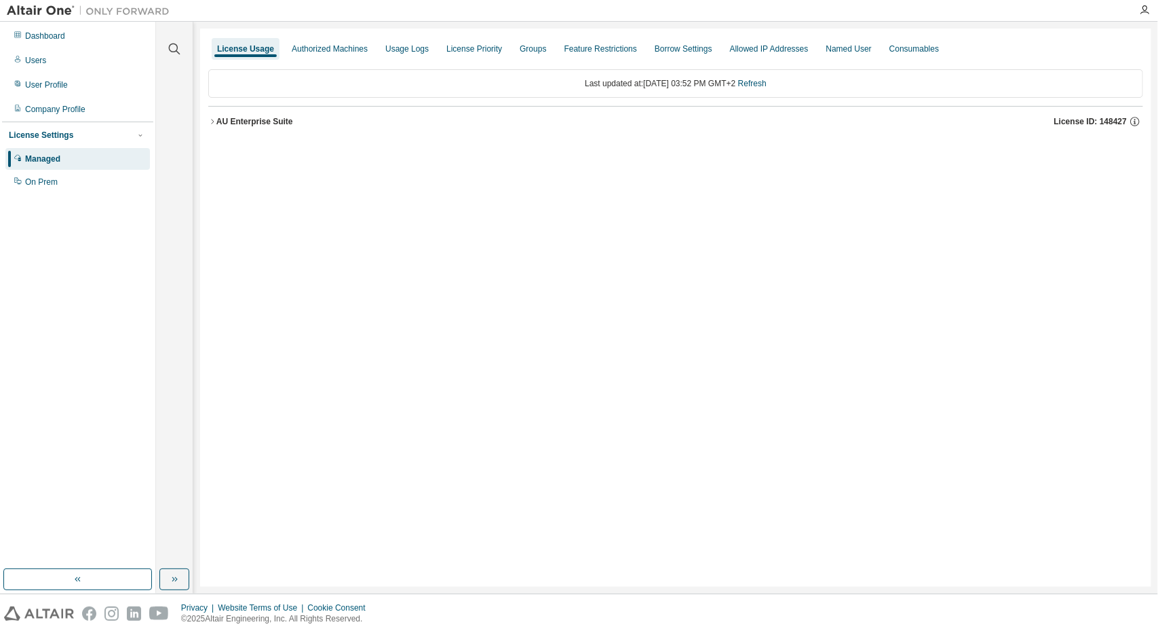
click at [418, 166] on div "License Usage Authorized Machines Usage Logs License Priority Groups Feature Re…" at bounding box center [675, 308] width 951 height 558
click at [214, 124] on button "AU Enterprise Suite License ID: 148427" at bounding box center [675, 122] width 935 height 30
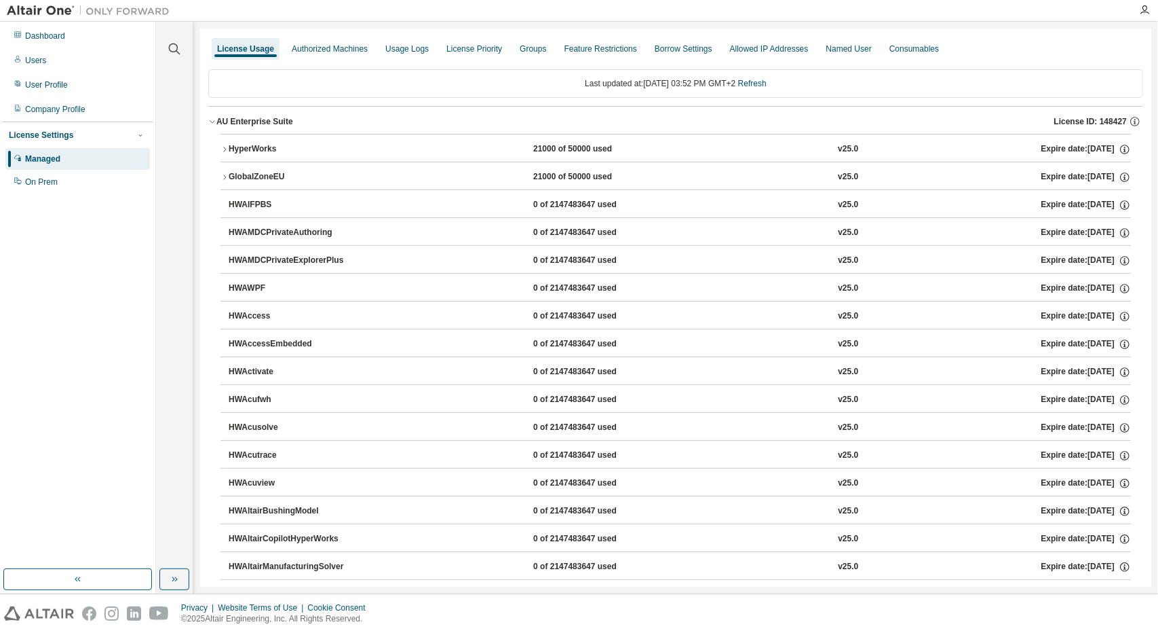
click at [215, 124] on span "button" at bounding box center [212, 121] width 8 height 8
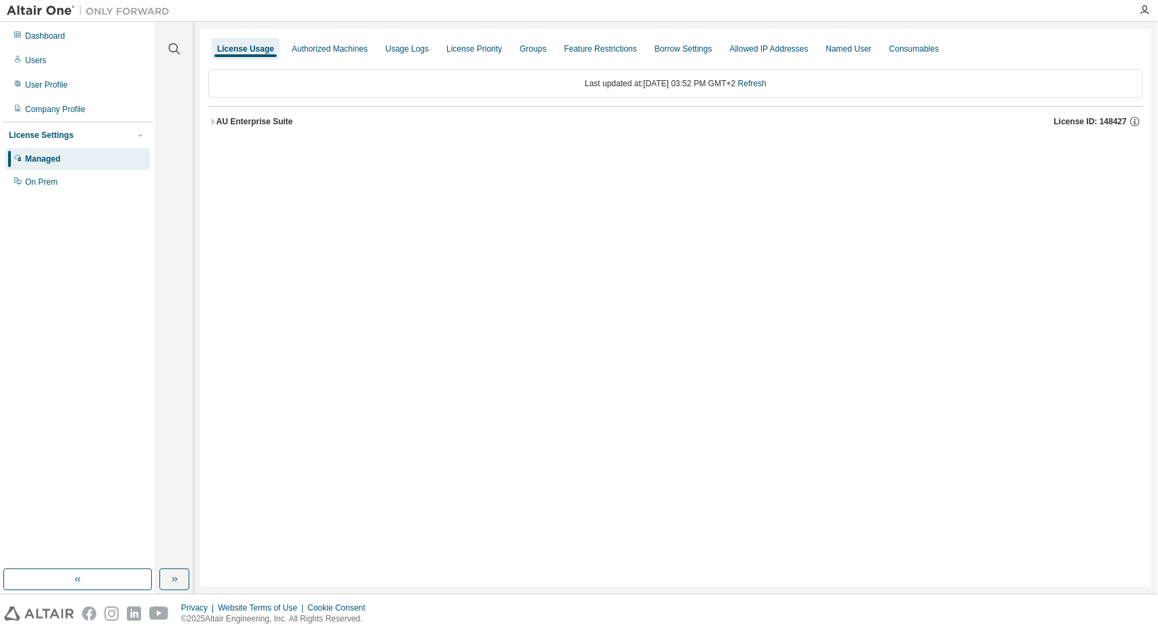
click at [216, 124] on button "AU Enterprise Suite License ID: 148427" at bounding box center [675, 122] width 935 height 30
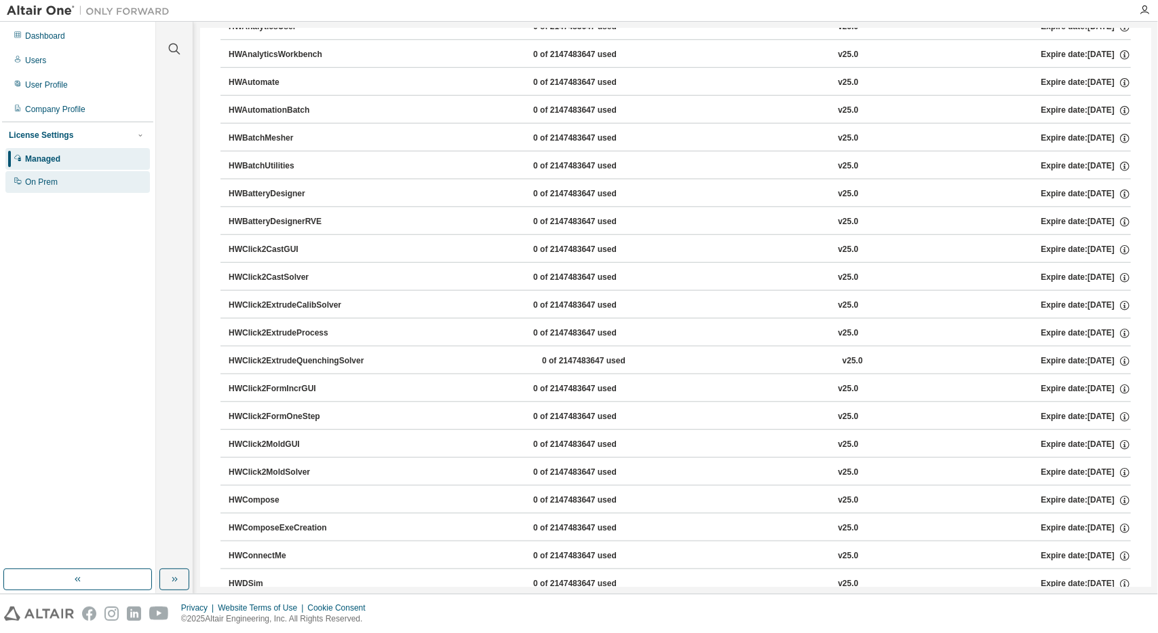
scroll to position [679, 0]
click at [33, 189] on div "On Prem" at bounding box center [77, 182] width 145 height 22
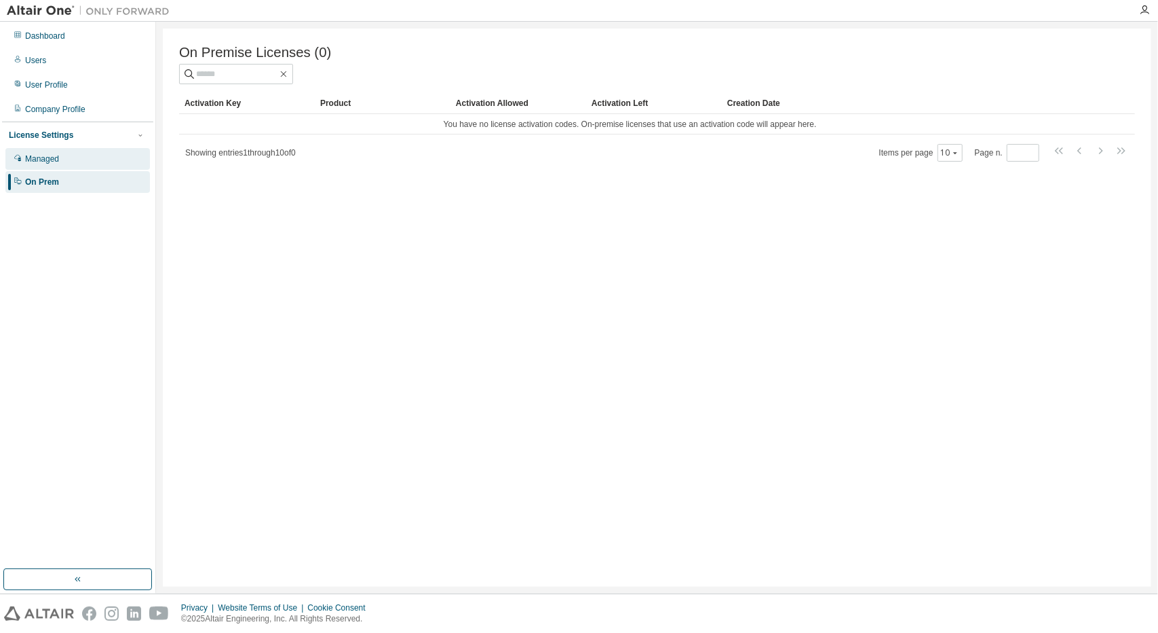
click at [69, 159] on div "Managed" at bounding box center [77, 159] width 145 height 22
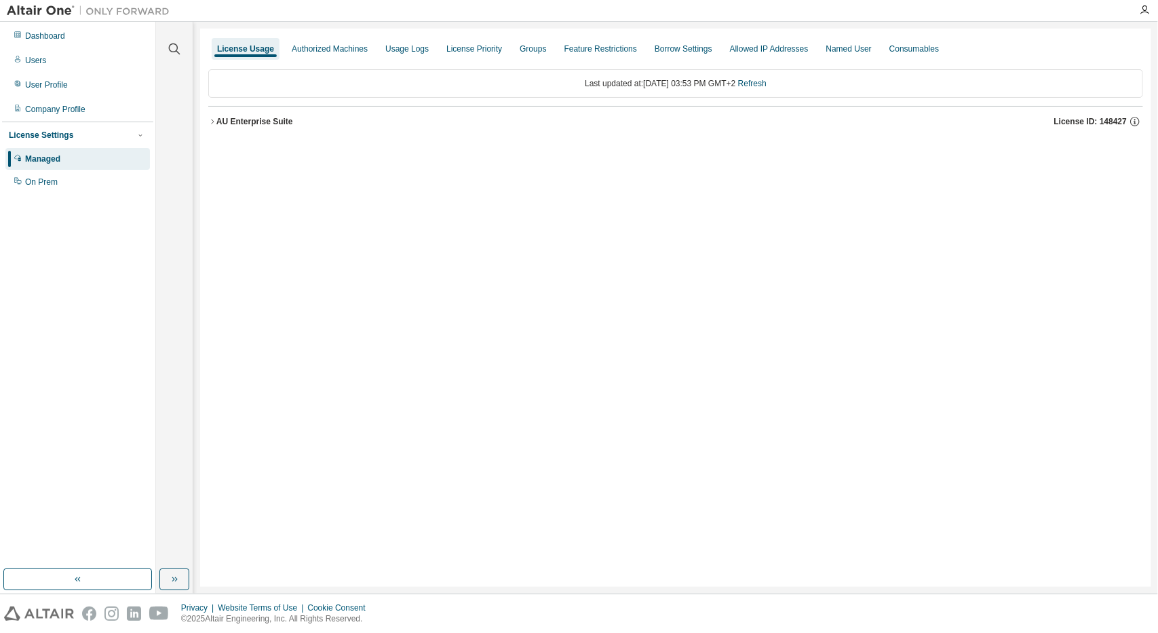
click at [227, 116] on div "AU Enterprise Suite" at bounding box center [254, 121] width 77 height 11
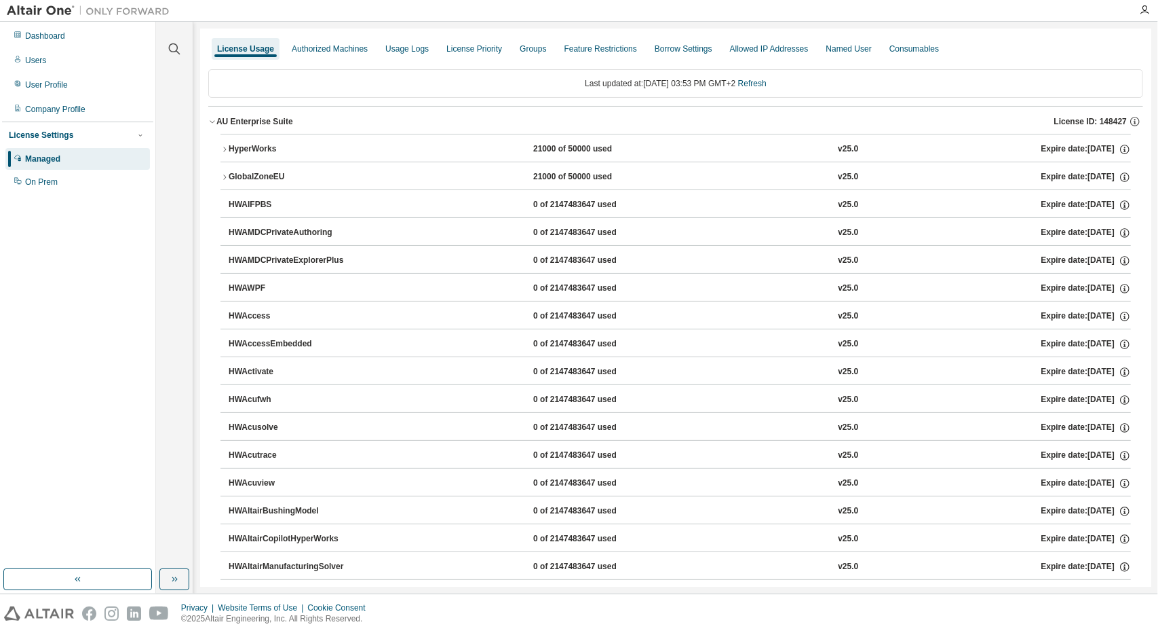
click at [223, 149] on icon "button" at bounding box center [225, 149] width 8 height 8
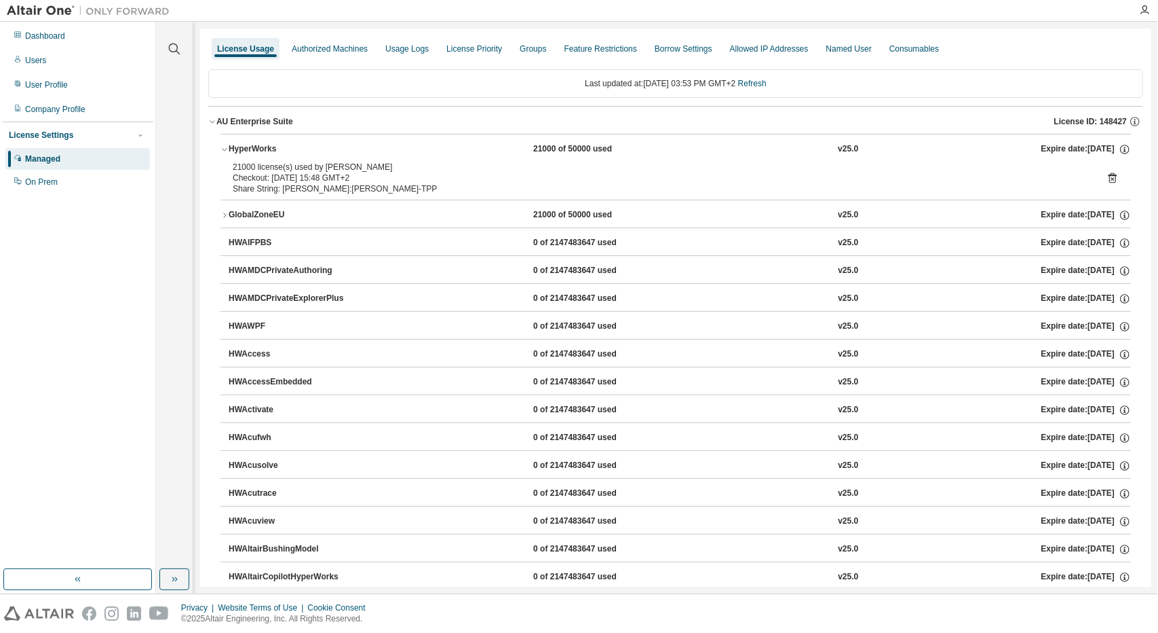
click at [223, 150] on icon "button" at bounding box center [225, 149] width 8 height 8
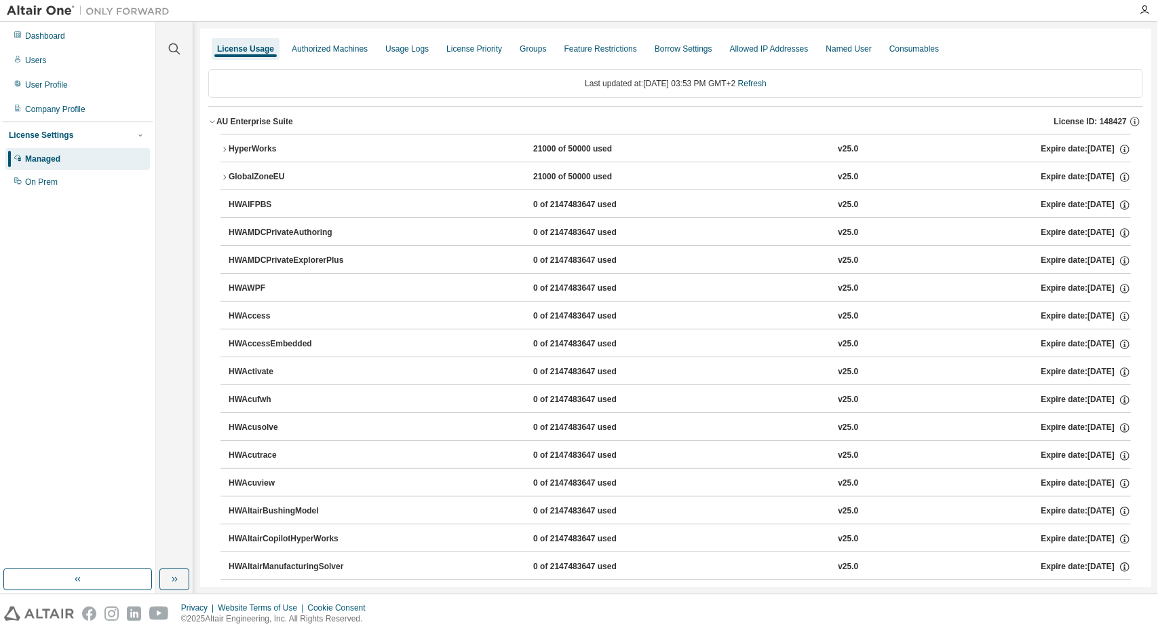
click at [227, 174] on icon "button" at bounding box center [225, 177] width 8 height 8
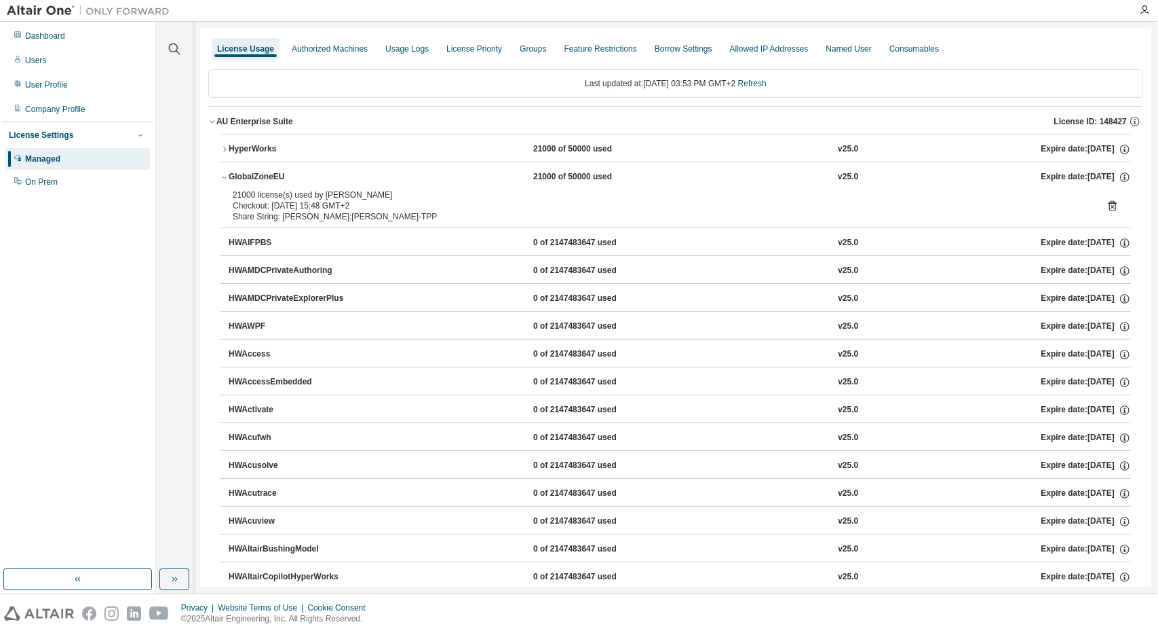
click at [227, 174] on icon "button" at bounding box center [225, 177] width 8 height 8
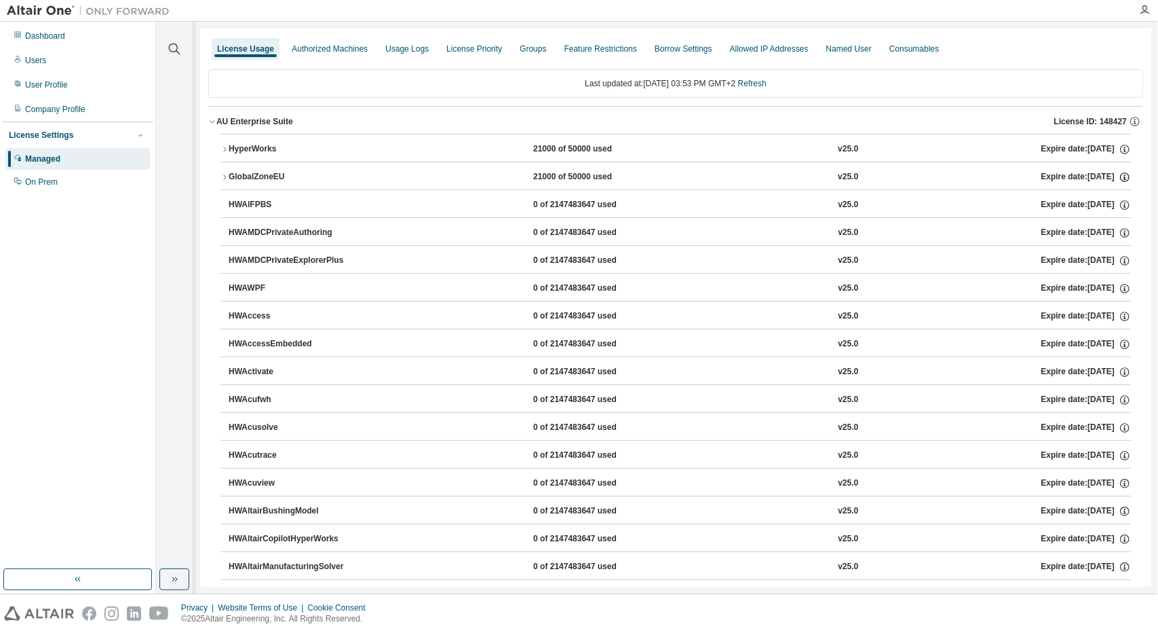
click at [1119, 174] on icon "button" at bounding box center [1125, 177] width 12 height 12
click at [1119, 147] on icon "button" at bounding box center [1125, 149] width 12 height 12
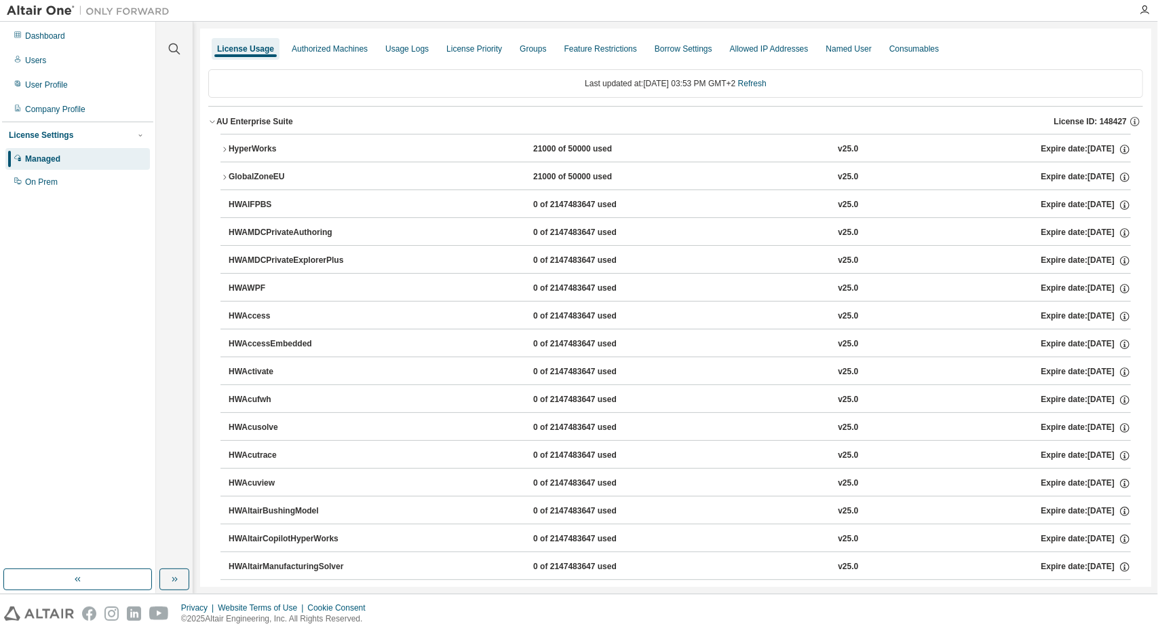
click at [1118, 215] on button "HWAIFPBS 0 of 2147483647 used v25.0 Expire date: 2025-08-29" at bounding box center [680, 205] width 903 height 30
click at [1121, 206] on icon "button" at bounding box center [1125, 205] width 10 height 10
click at [1119, 230] on icon "button" at bounding box center [1125, 233] width 12 height 12
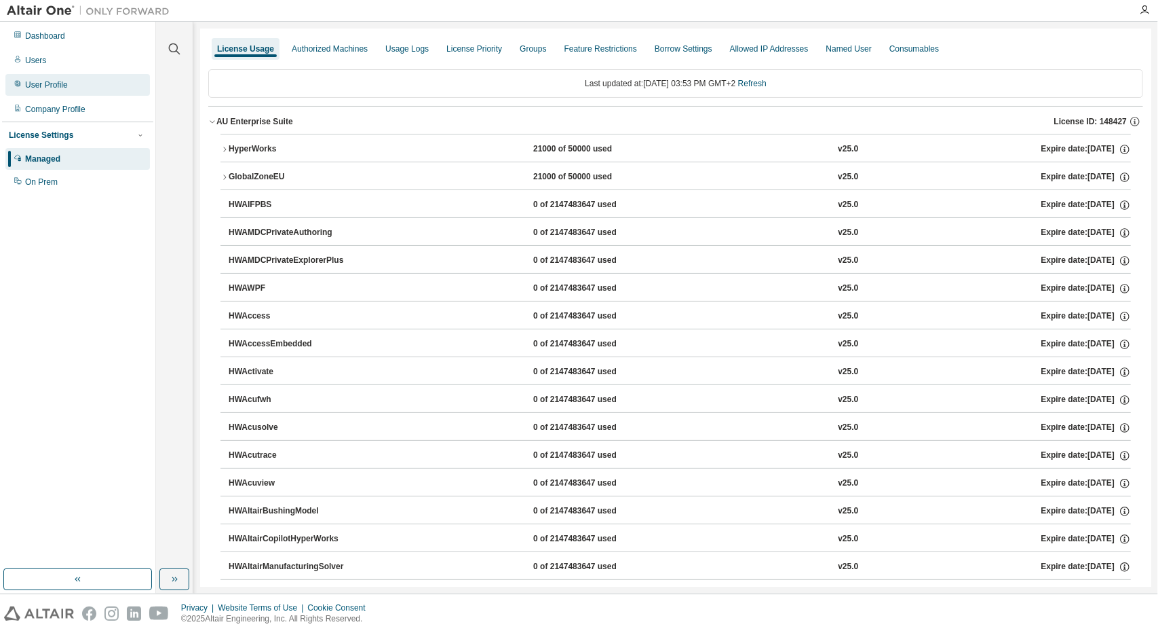
click at [83, 90] on div "User Profile" at bounding box center [77, 85] width 145 height 22
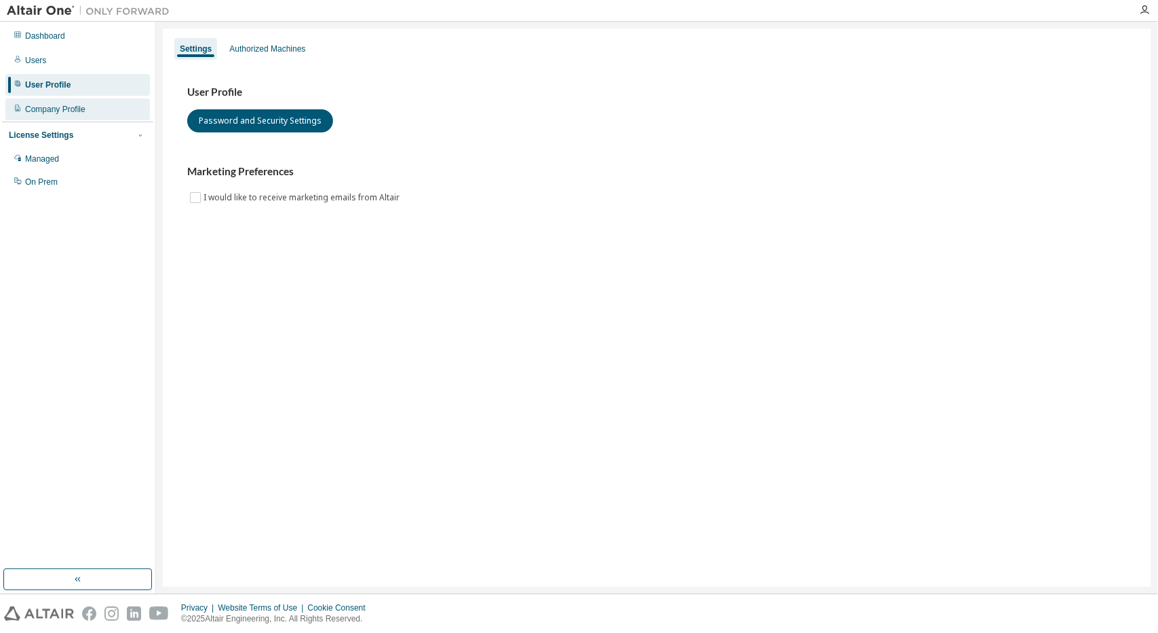
click at [75, 107] on div "Company Profile" at bounding box center [55, 109] width 60 height 11
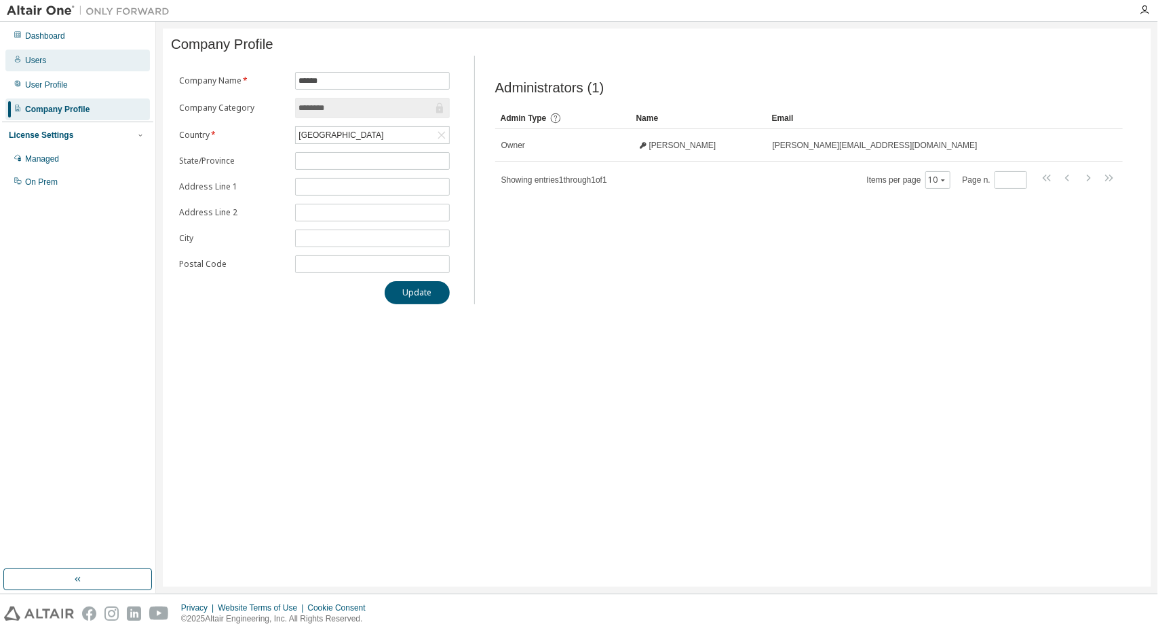
click at [79, 60] on div "Users" at bounding box center [77, 61] width 145 height 22
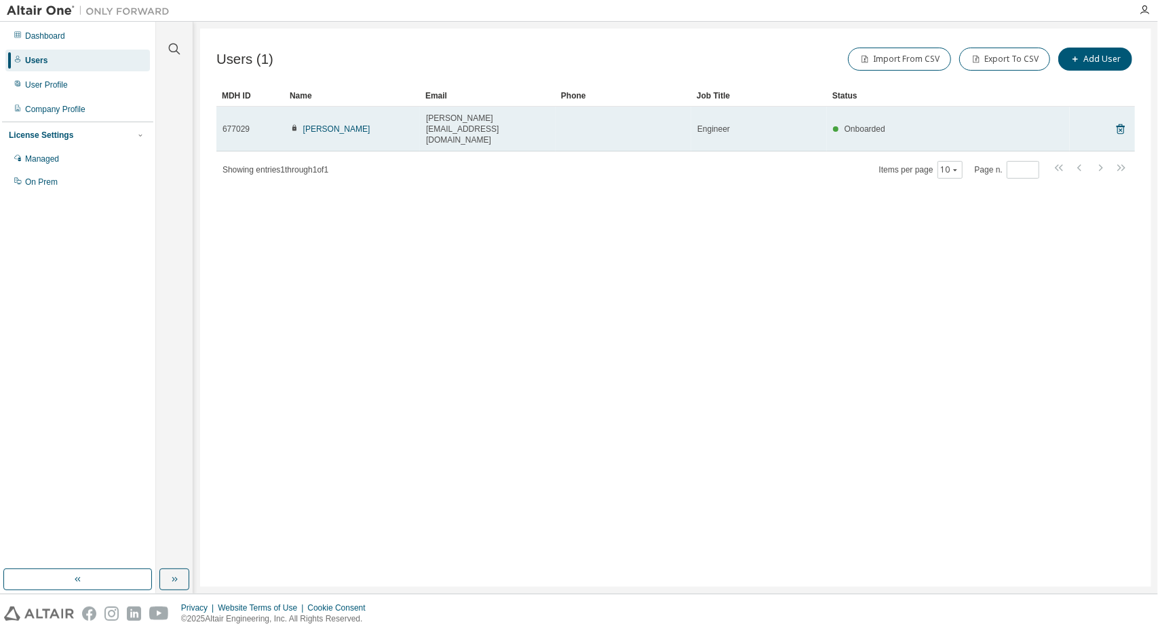
click at [865, 124] on td "Onboarded" at bounding box center [948, 129] width 243 height 45
click at [704, 124] on span "Engineer" at bounding box center [714, 129] width 33 height 11
click at [463, 118] on span "jonas@gronbech.com" at bounding box center [488, 129] width 124 height 33
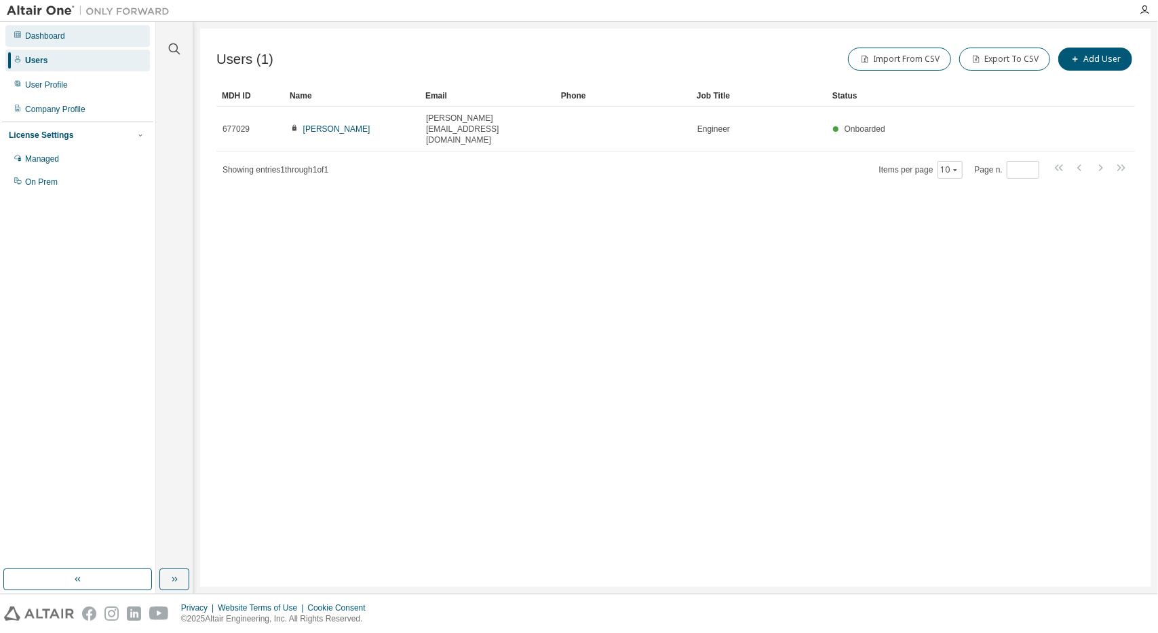
click at [41, 32] on div "Dashboard" at bounding box center [45, 36] width 40 height 11
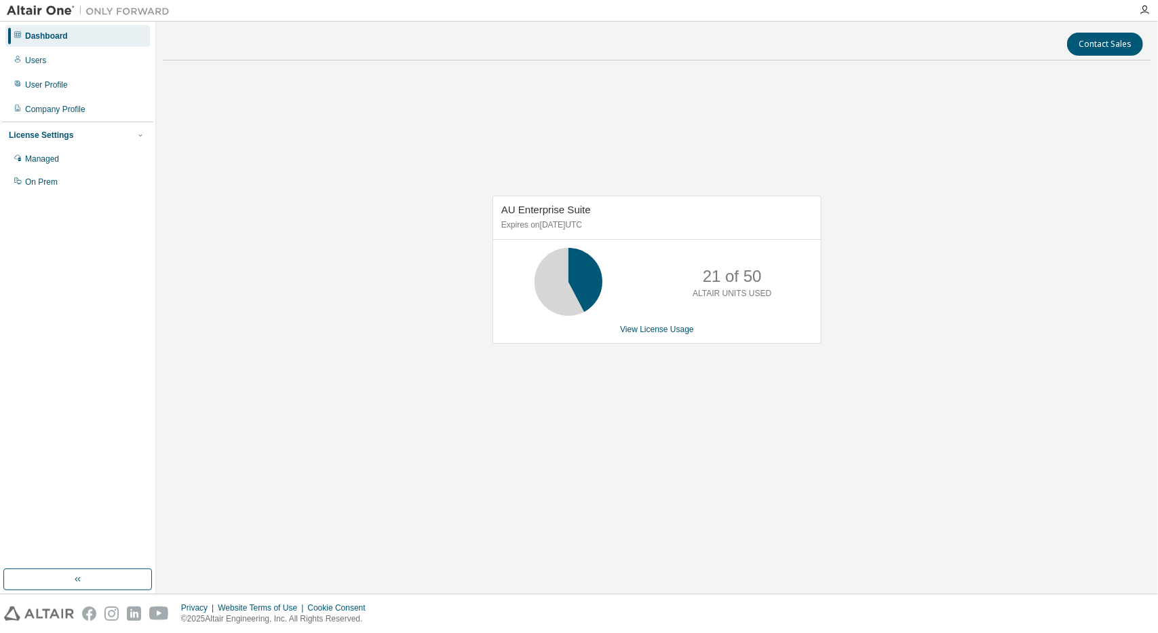
click at [45, 138] on div "License Settings" at bounding box center [41, 135] width 64 height 11
click at [61, 107] on div "Company Profile" at bounding box center [55, 109] width 60 height 11
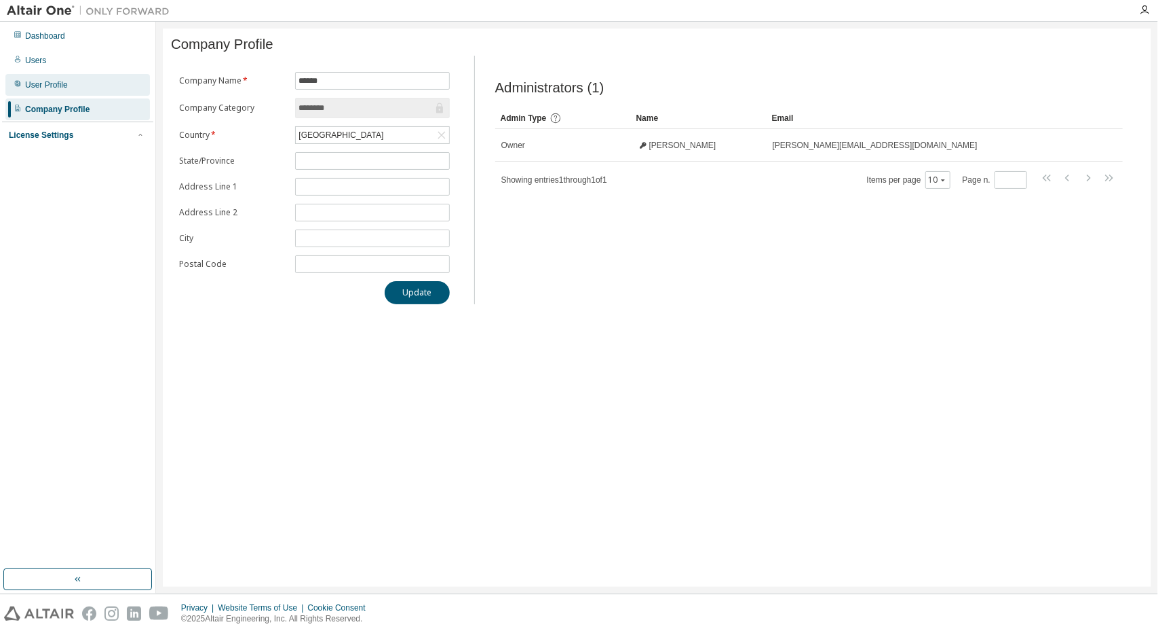
click at [66, 89] on div "User Profile" at bounding box center [46, 84] width 43 height 11
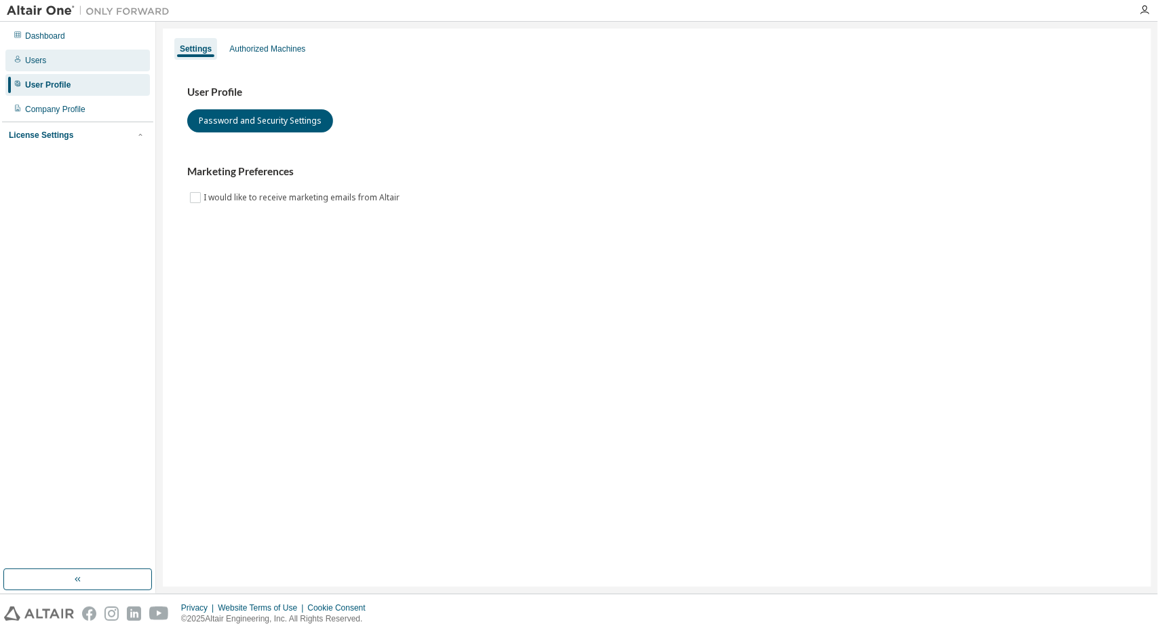
click at [64, 71] on div "Users" at bounding box center [77, 61] width 145 height 22
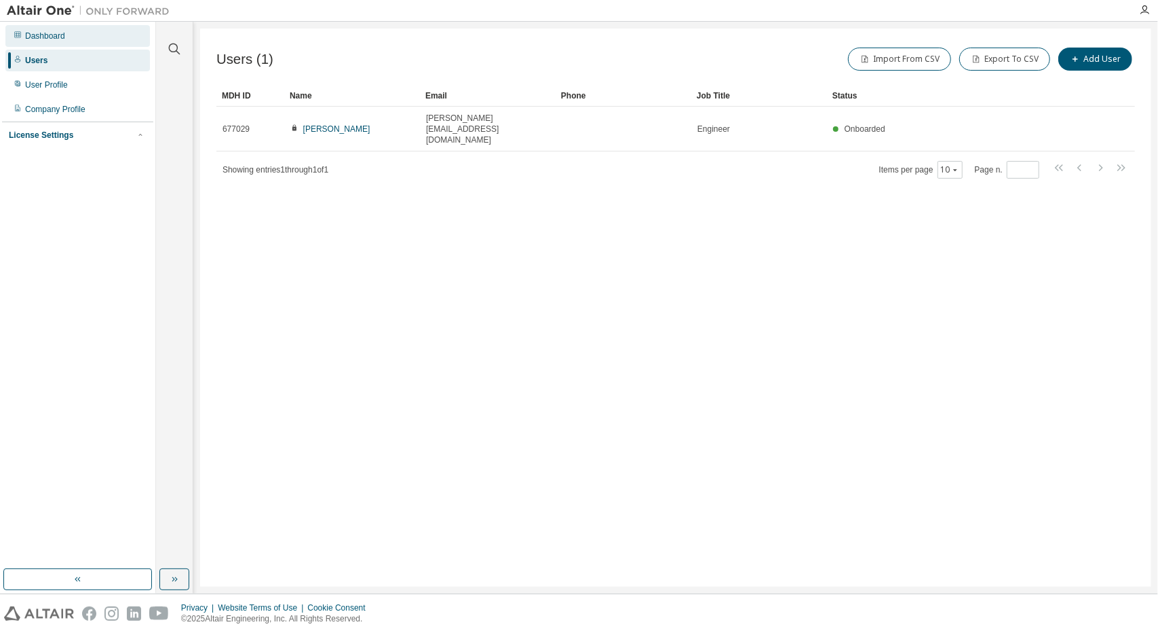
click at [81, 32] on div "Dashboard" at bounding box center [77, 36] width 145 height 22
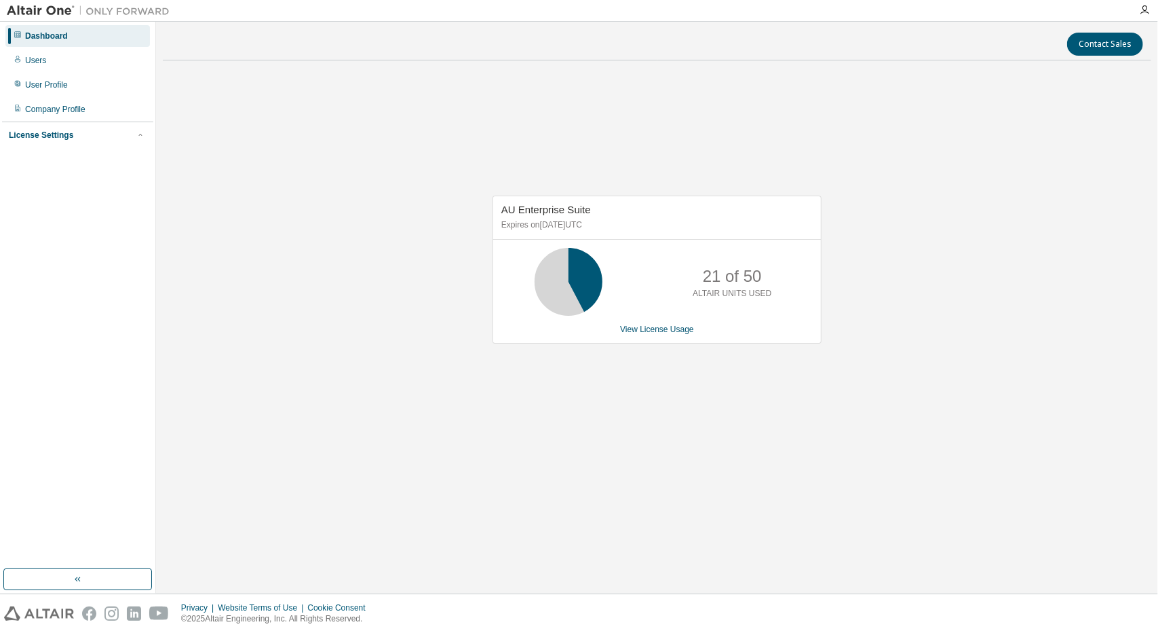
click at [52, 10] on img at bounding box center [92, 11] width 170 height 14
click at [125, 14] on img at bounding box center [92, 11] width 170 height 14
click at [1150, 5] on icon "button" at bounding box center [1144, 10] width 11 height 11
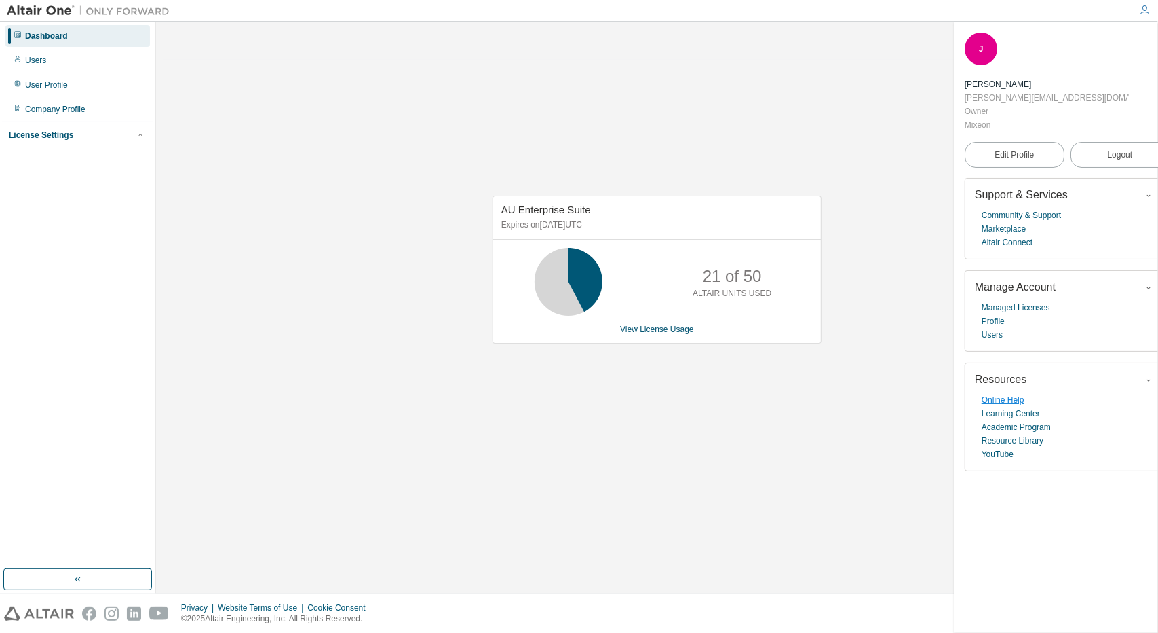
click at [1014, 393] on link "Online Help" at bounding box center [1003, 400] width 43 height 14
click at [1009, 142] on link "Edit Profile" at bounding box center [1015, 155] width 100 height 26
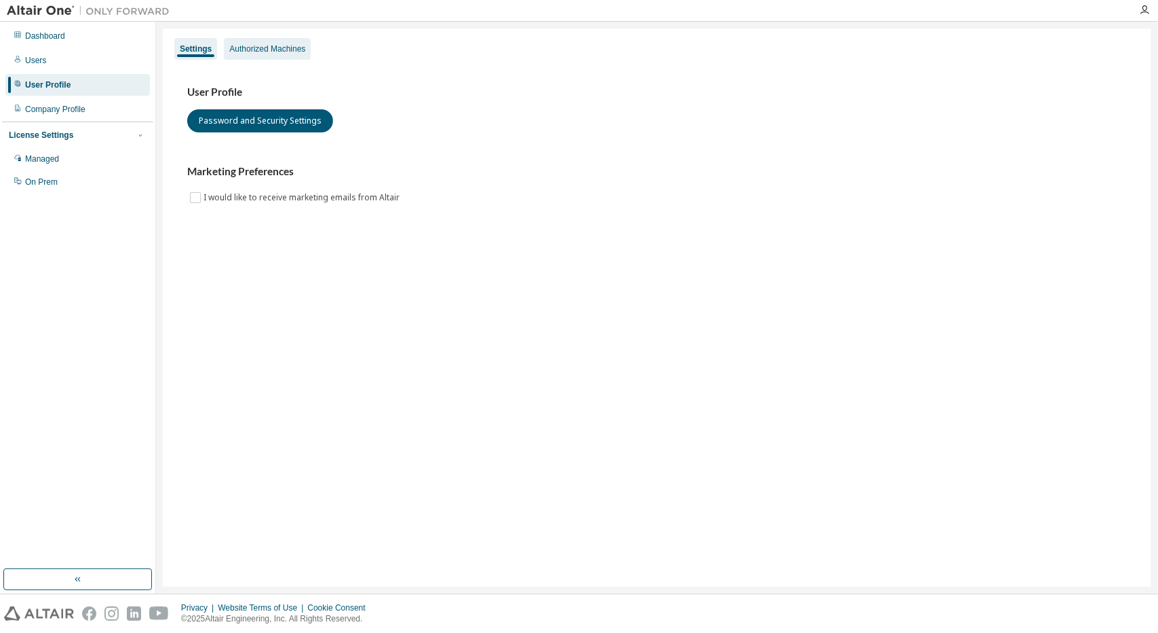
click at [246, 43] on div "Authorized Machines" at bounding box center [267, 49] width 87 height 22
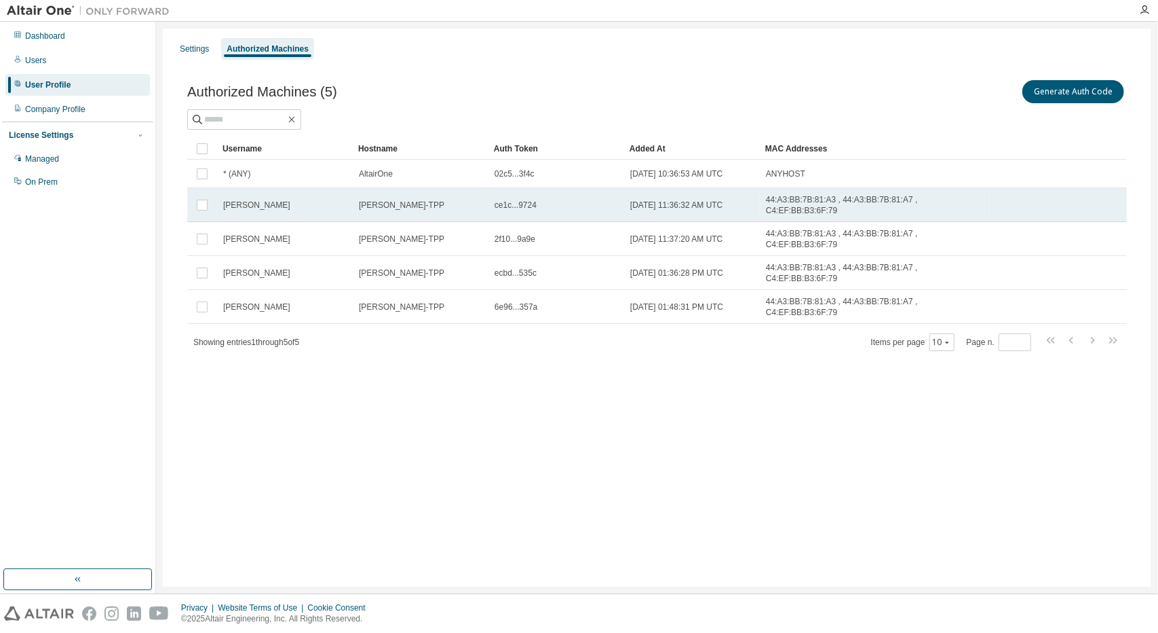
click at [429, 195] on td "[PERSON_NAME]-TPP" at bounding box center [421, 205] width 136 height 34
click at [521, 200] on span "ce1c...9724" at bounding box center [516, 205] width 42 height 11
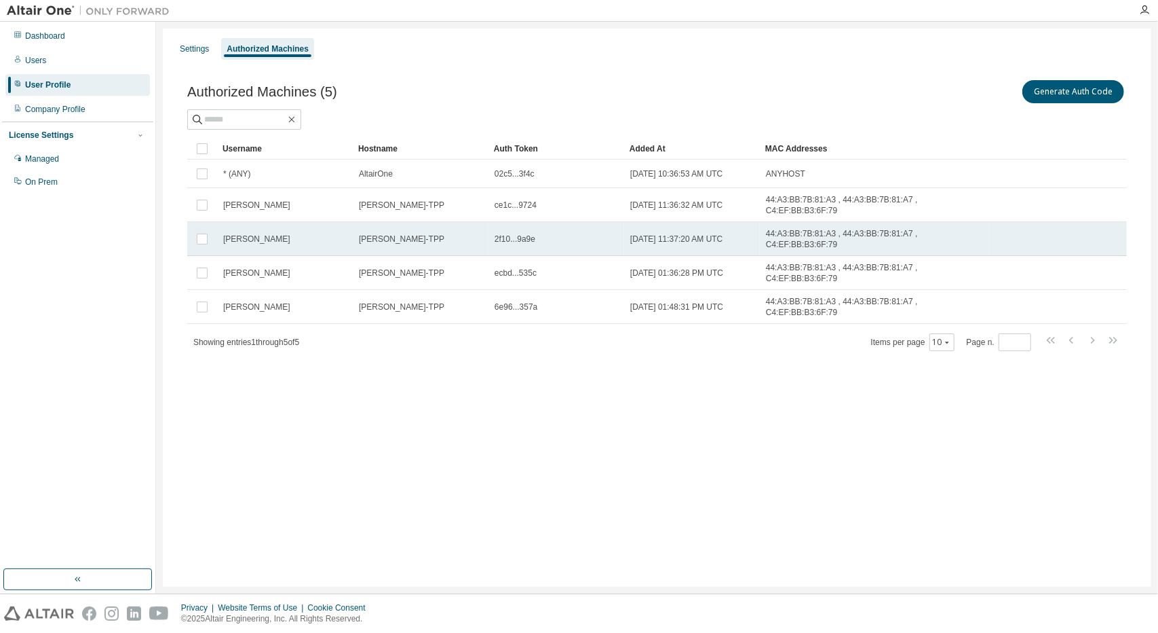
click at [466, 233] on div "[PERSON_NAME]-TPP" at bounding box center [421, 238] width 124 height 11
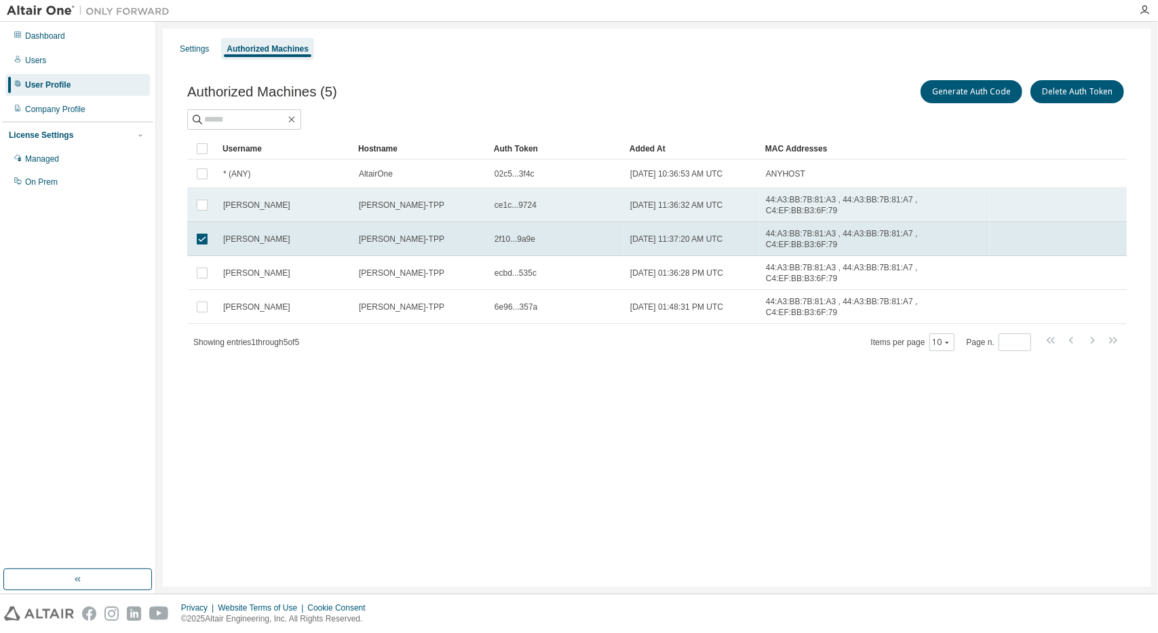
click at [471, 210] on td "[PERSON_NAME]-TPP" at bounding box center [421, 205] width 136 height 34
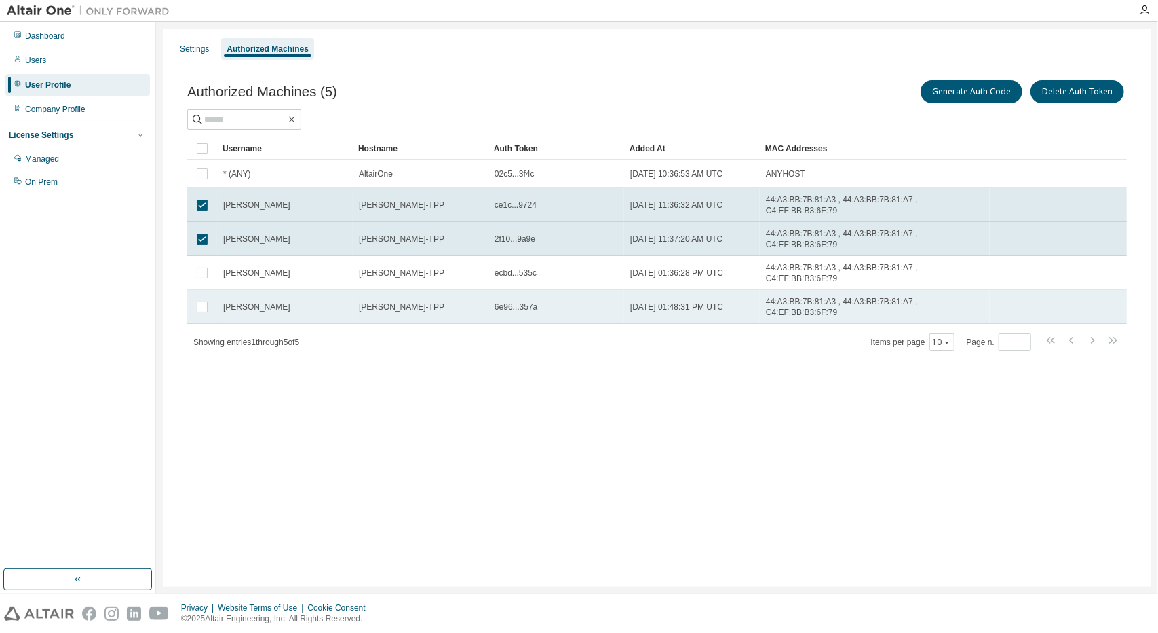
click at [544, 290] on td "6e96...357a" at bounding box center [557, 307] width 136 height 34
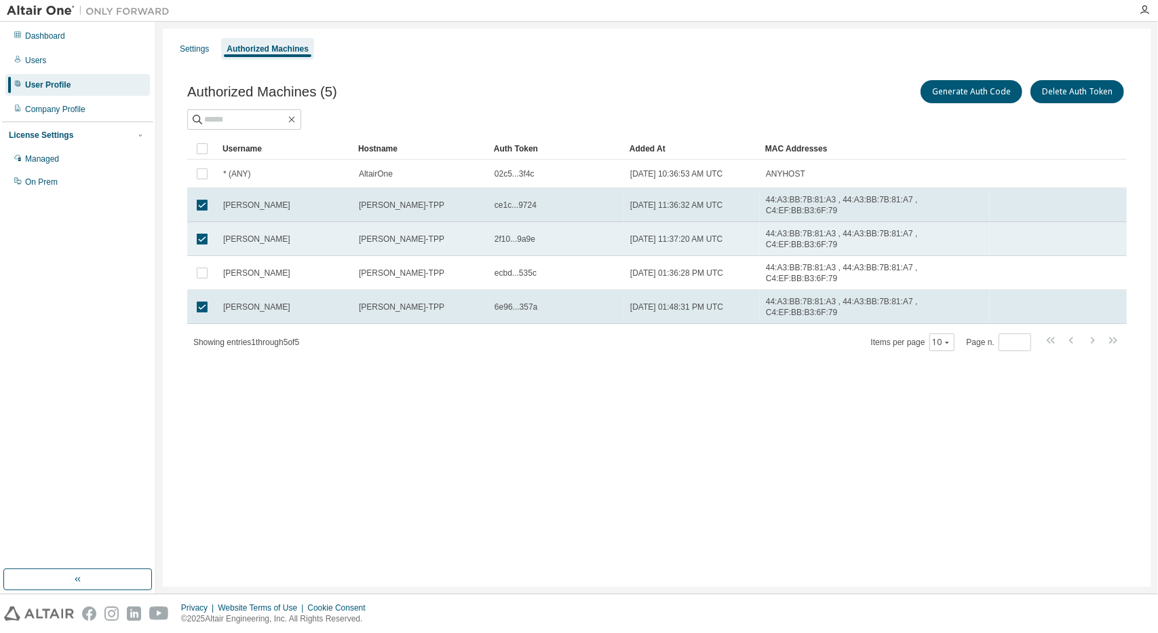
click at [545, 238] on td "2f10...9a9e" at bounding box center [557, 239] width 136 height 34
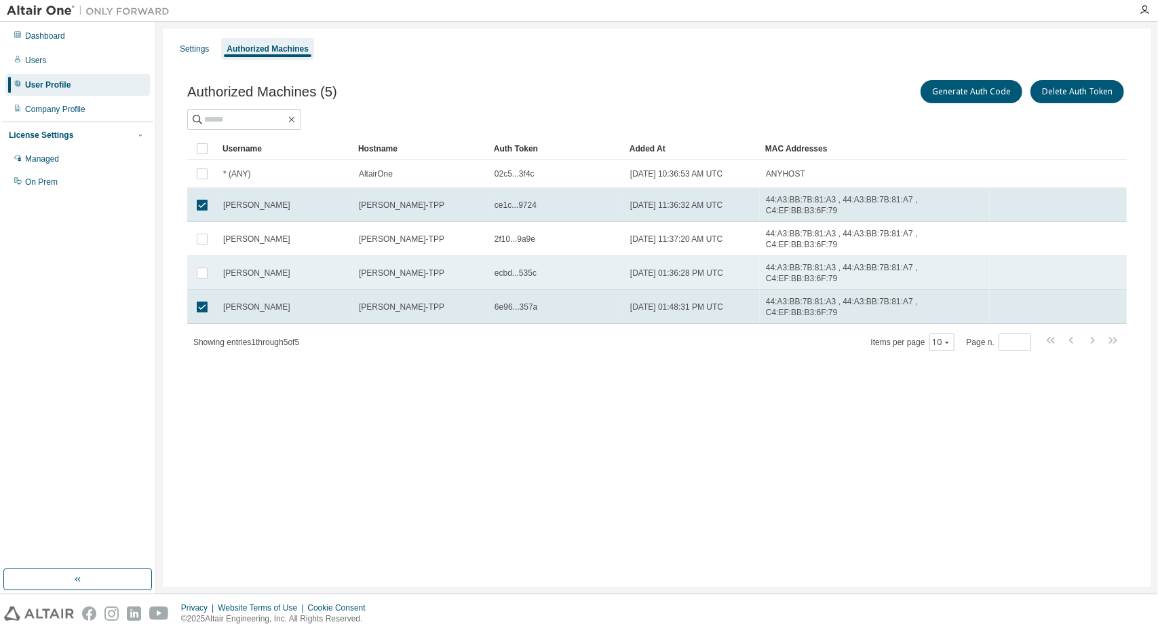
click at [520, 256] on td "ecbd...535c" at bounding box center [557, 273] width 136 height 34
click at [515, 256] on td "ecbd...535c" at bounding box center [557, 273] width 136 height 34
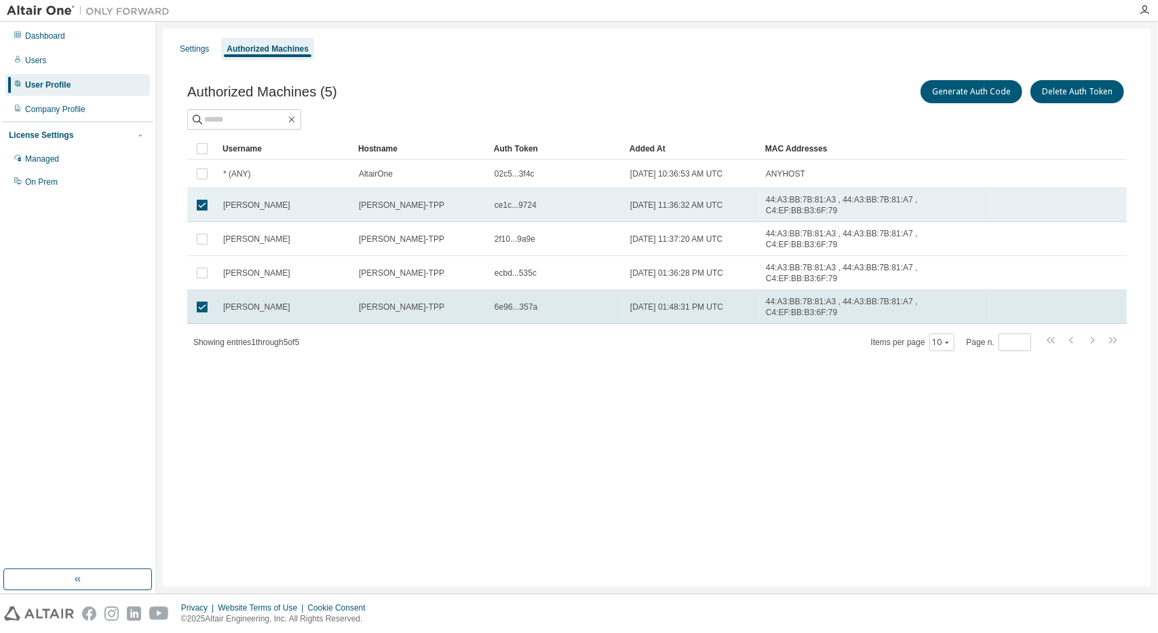
click at [483, 214] on td "[PERSON_NAME]-TPP" at bounding box center [421, 205] width 136 height 34
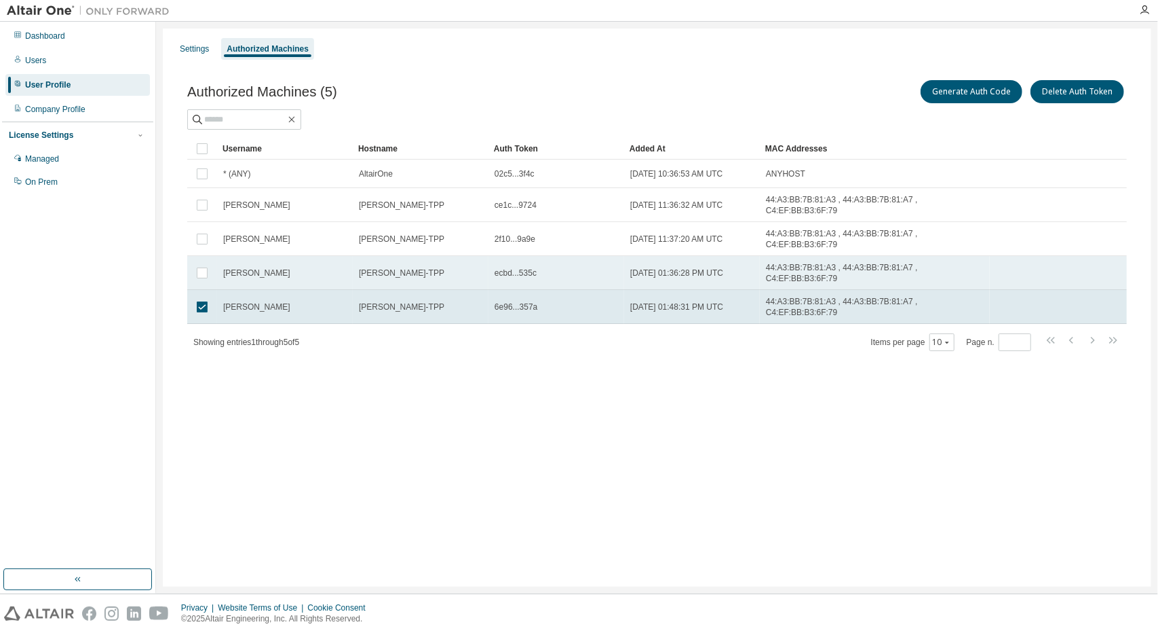
click at [461, 256] on td "[PERSON_NAME]-TPP" at bounding box center [421, 273] width 136 height 34
click at [434, 332] on div "Showing entries 1 through 5 of 5 Items per page 10 Page n. *" at bounding box center [657, 342] width 940 height 20
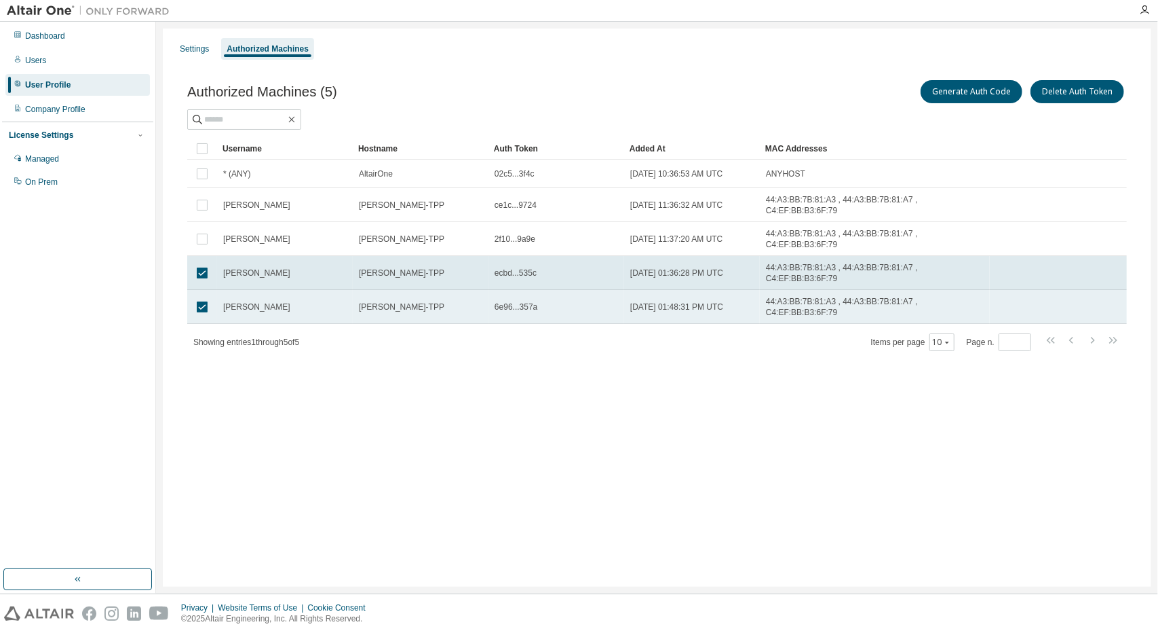
click at [442, 301] on div "[PERSON_NAME]-TPP" at bounding box center [421, 306] width 124 height 11
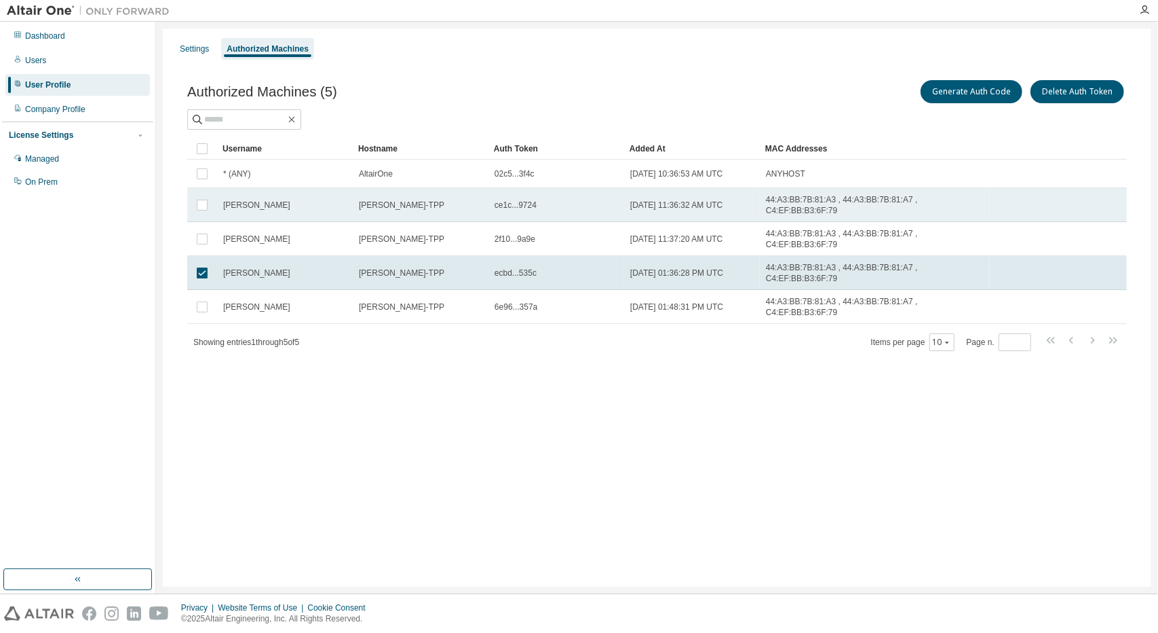
click at [448, 212] on td "[PERSON_NAME]-TPP" at bounding box center [421, 205] width 136 height 34
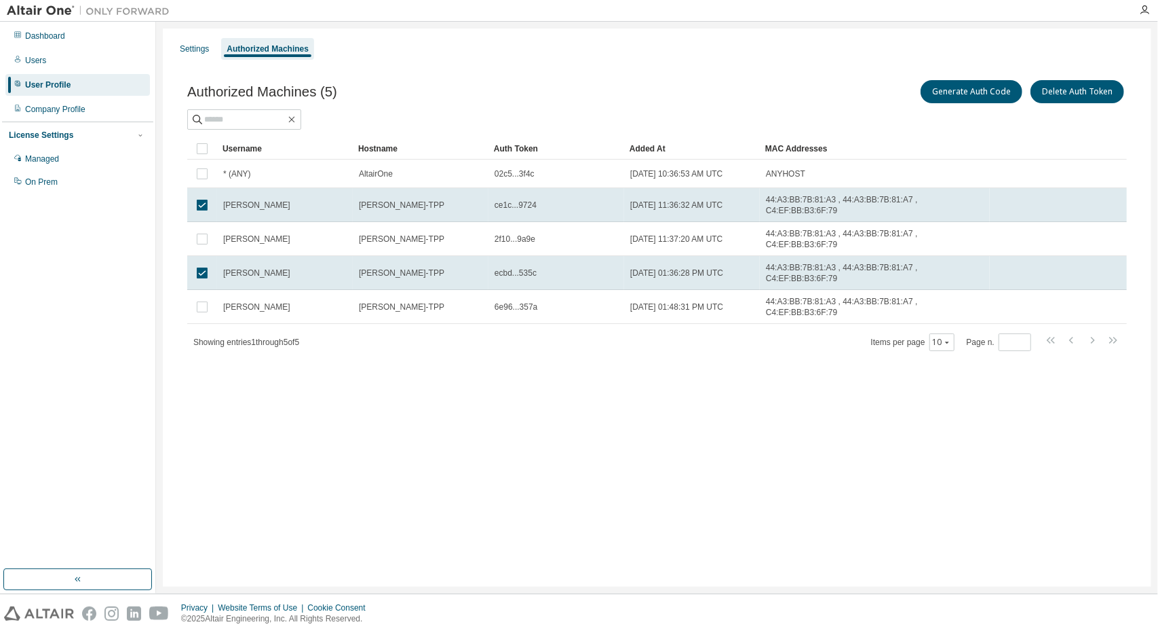
click at [439, 331] on div "Authorized Machines (5) Generate Auth Code Delete Auth Token Clear Load Save Sa…" at bounding box center [657, 224] width 973 height 326
click at [226, 379] on div "Settings Authorized Machines Authorized Machines (5) Generate Auth Code Delete …" at bounding box center [657, 308] width 989 height 558
